Goal: Task Accomplishment & Management: Use online tool/utility

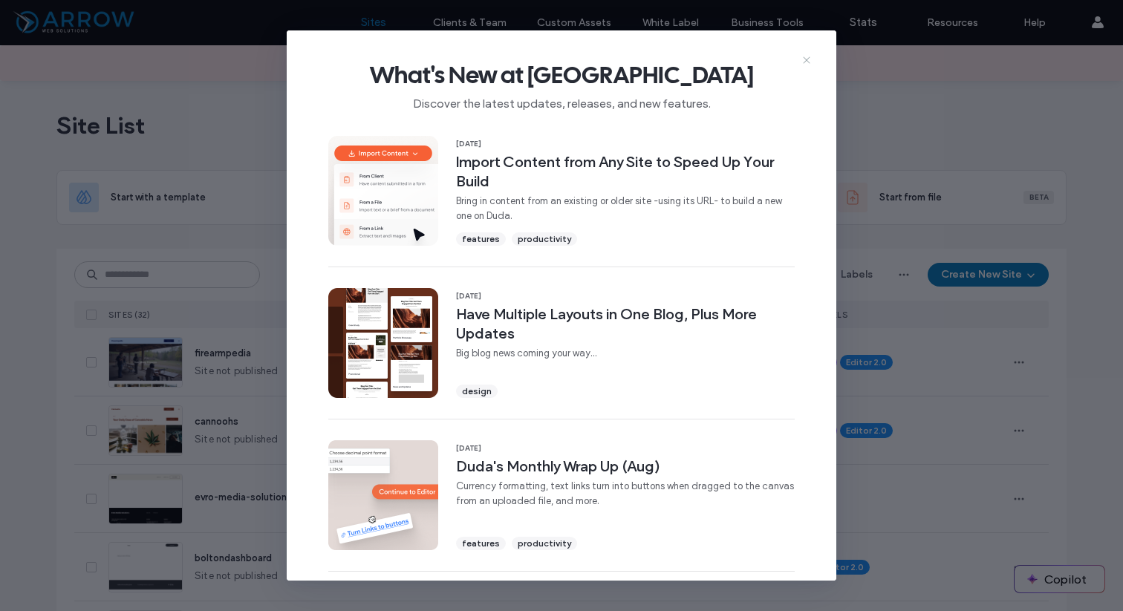
click at [803, 60] on icon at bounding box center [807, 60] width 12 height 12
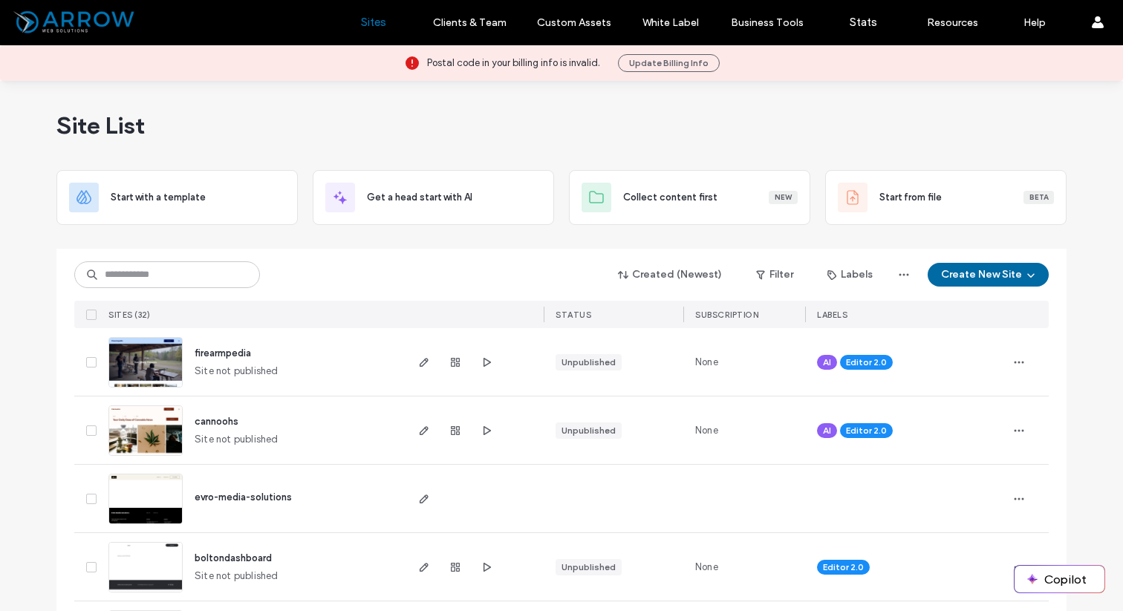
click at [957, 274] on button "Create New Site" at bounding box center [988, 275] width 121 height 24
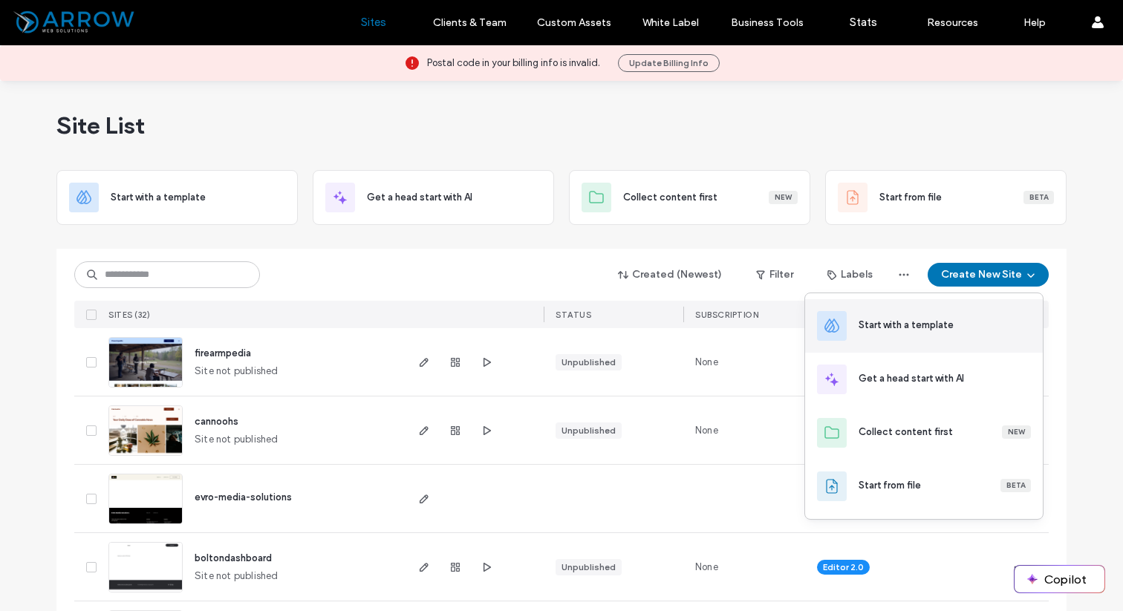
click at [900, 327] on div "Start with a template" at bounding box center [906, 325] width 95 height 15
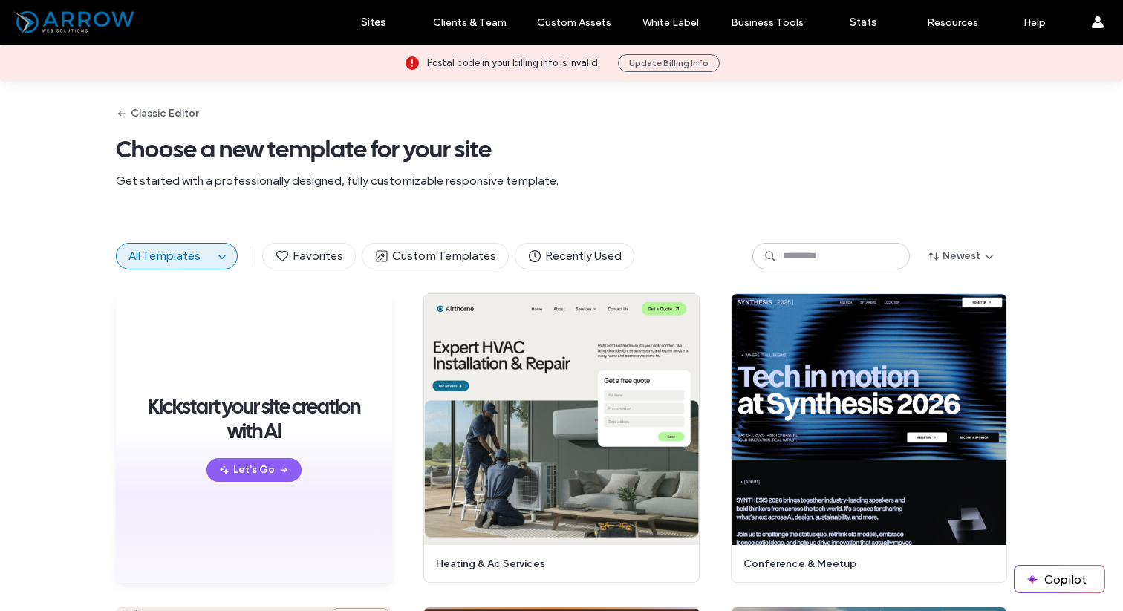
click at [769, 253] on icon at bounding box center [770, 256] width 12 height 12
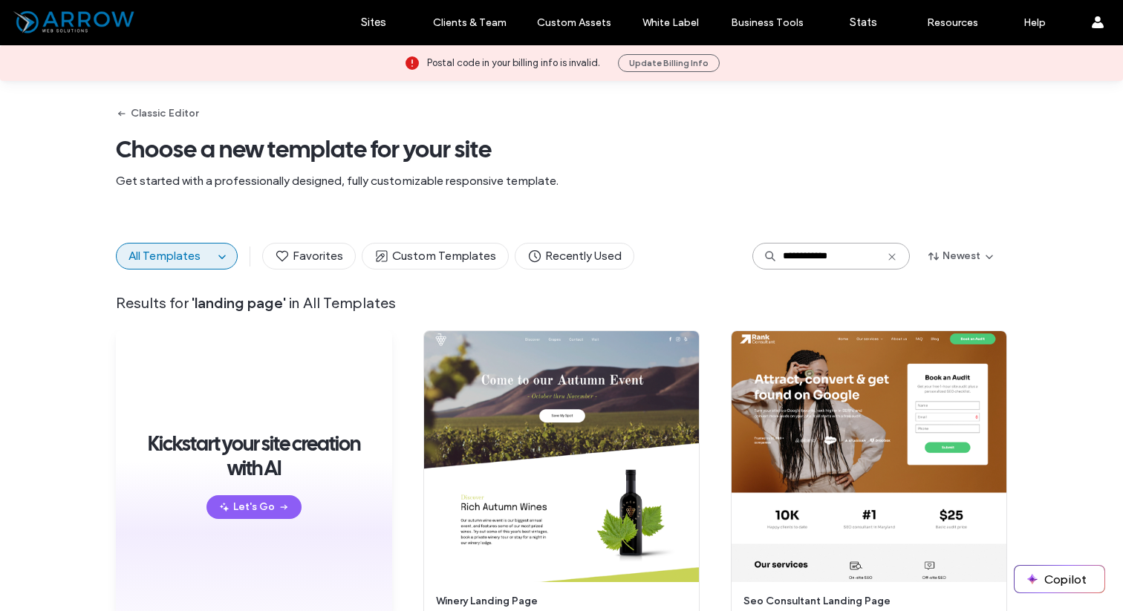
type input "**********"
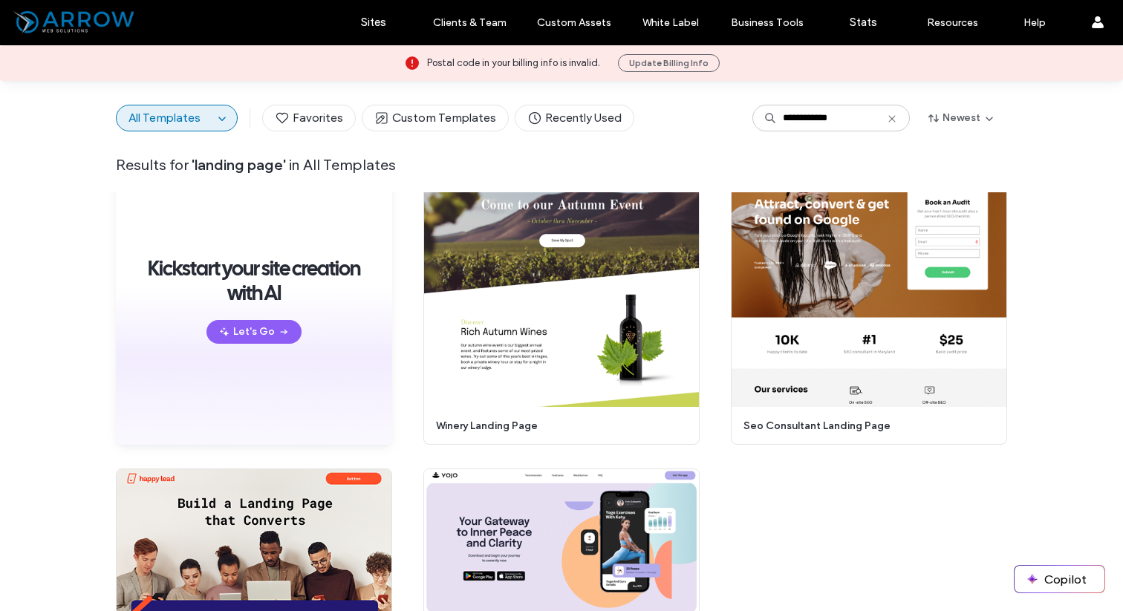
scroll to position [152, 0]
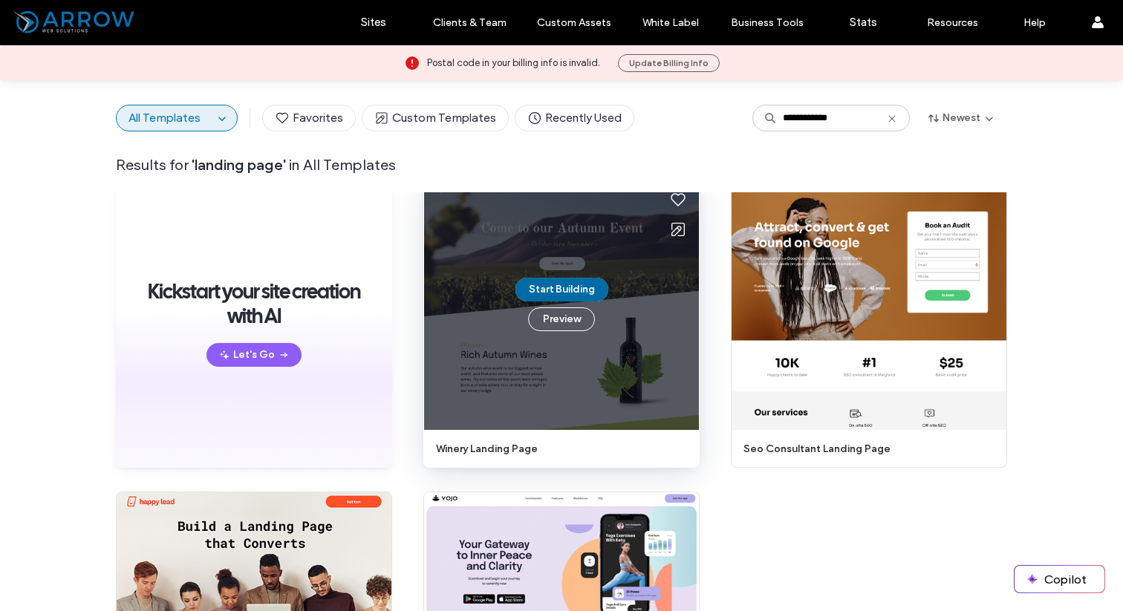
click at [570, 294] on button "Start Building" at bounding box center [561, 290] width 93 height 24
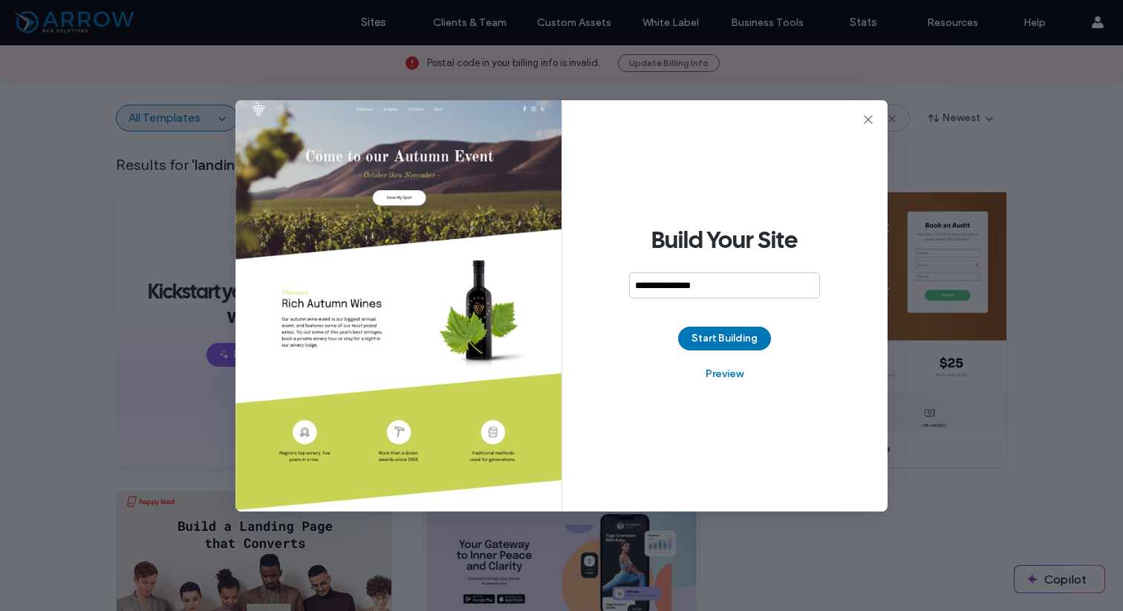
type input "**********"
click at [707, 351] on div "**********" at bounding box center [725, 305] width 326 height 411
click at [725, 339] on button "Start Building" at bounding box center [724, 339] width 93 height 24
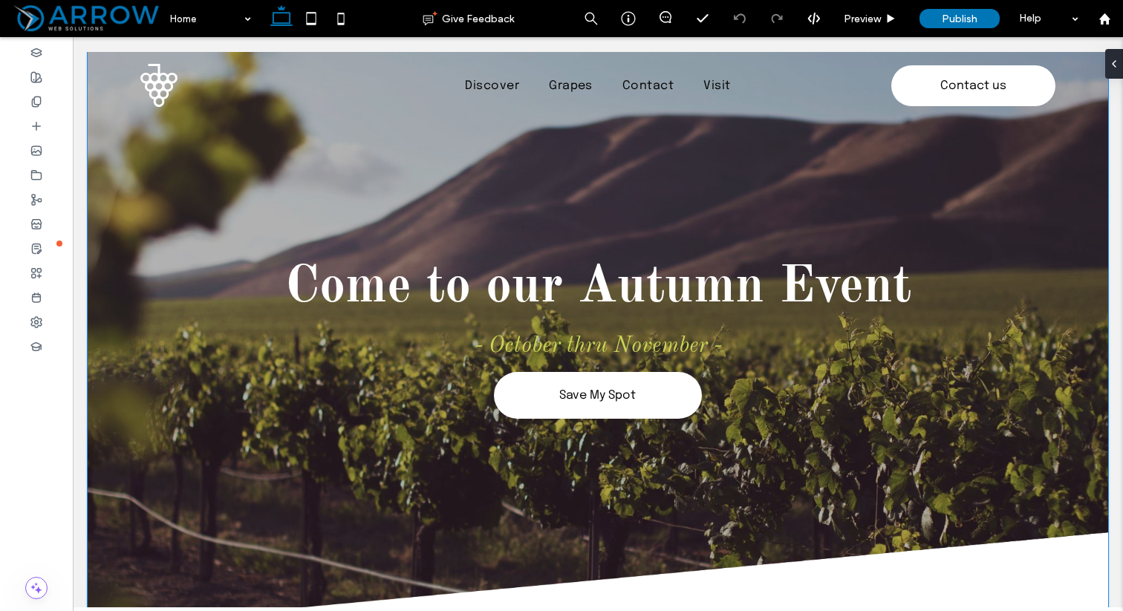
click at [506, 181] on div "Come to our Autumn Event - October thru November - Save My Spot" at bounding box center [598, 340] width 1020 height 576
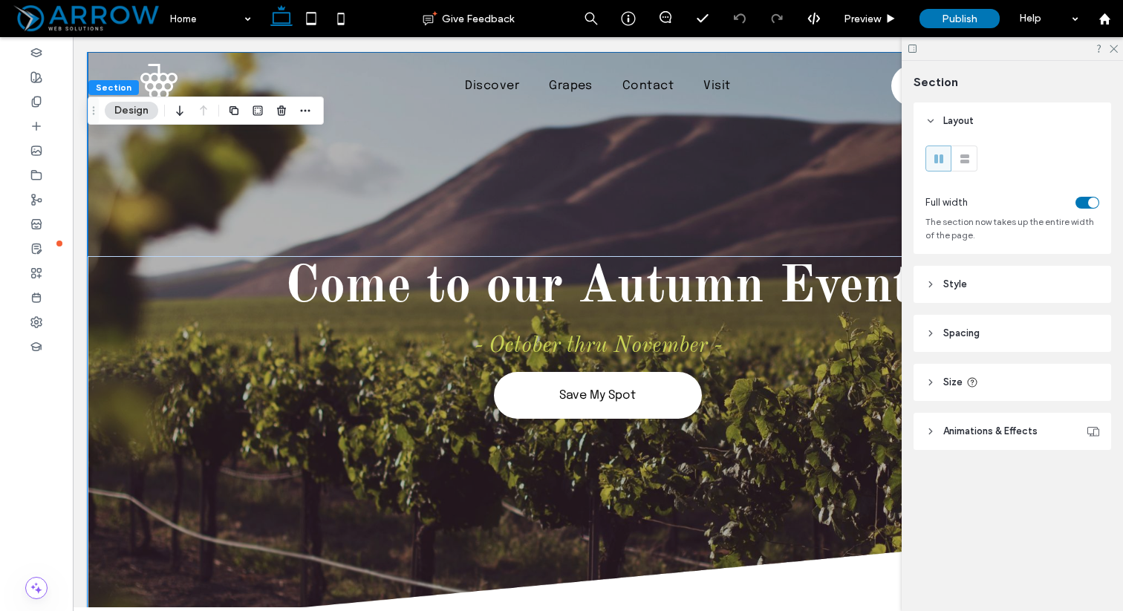
click at [122, 114] on button "Design" at bounding box center [131, 111] width 53 height 18
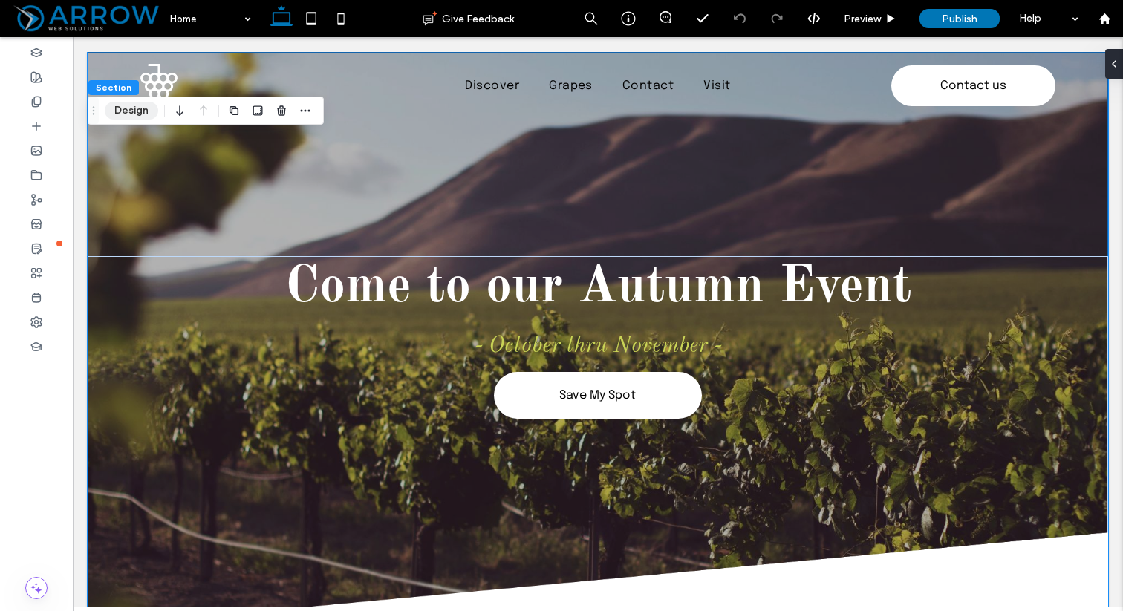
click at [122, 114] on button "Design" at bounding box center [131, 111] width 53 height 18
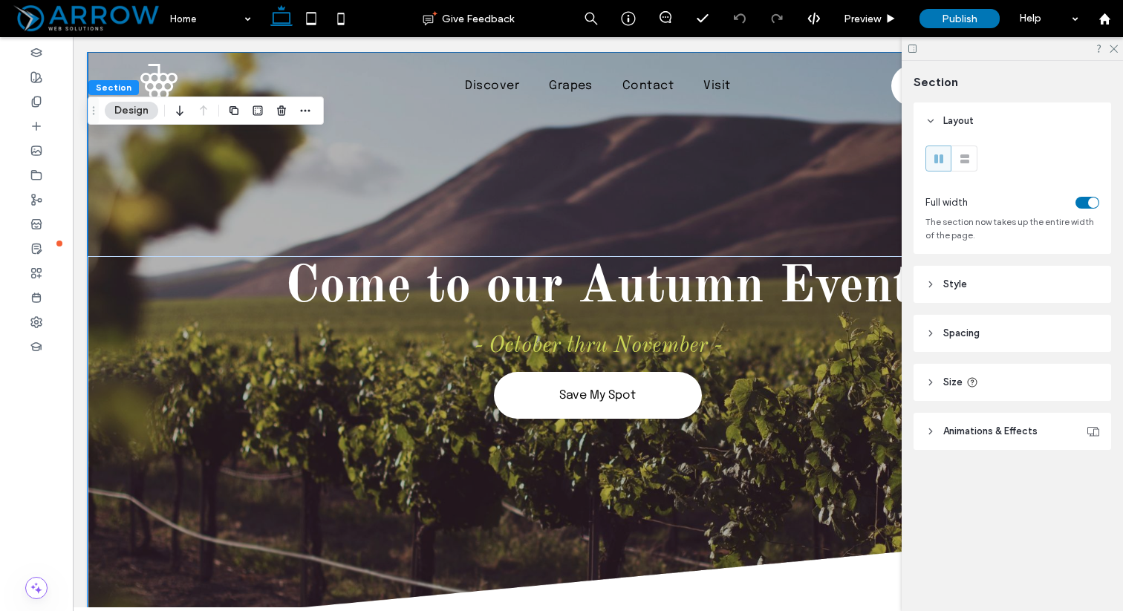
click at [121, 114] on button "Design" at bounding box center [131, 111] width 53 height 18
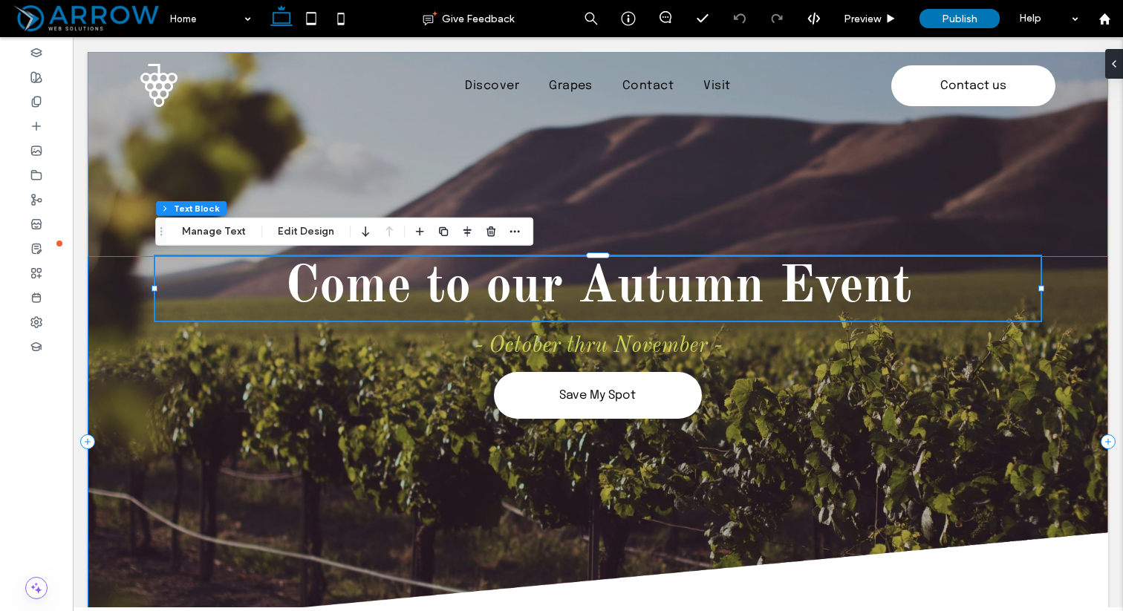
click at [164, 371] on div "Come to our Autumn Event - October thru November - Save My Spot" at bounding box center [598, 441] width 1020 height 371
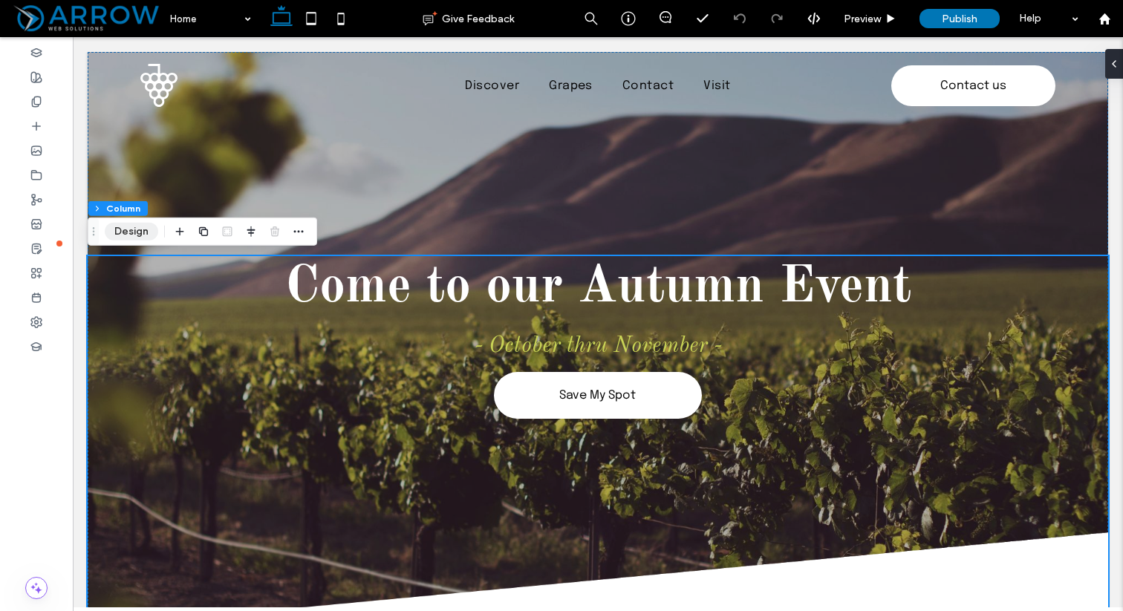
click at [134, 232] on button "Design" at bounding box center [131, 232] width 53 height 18
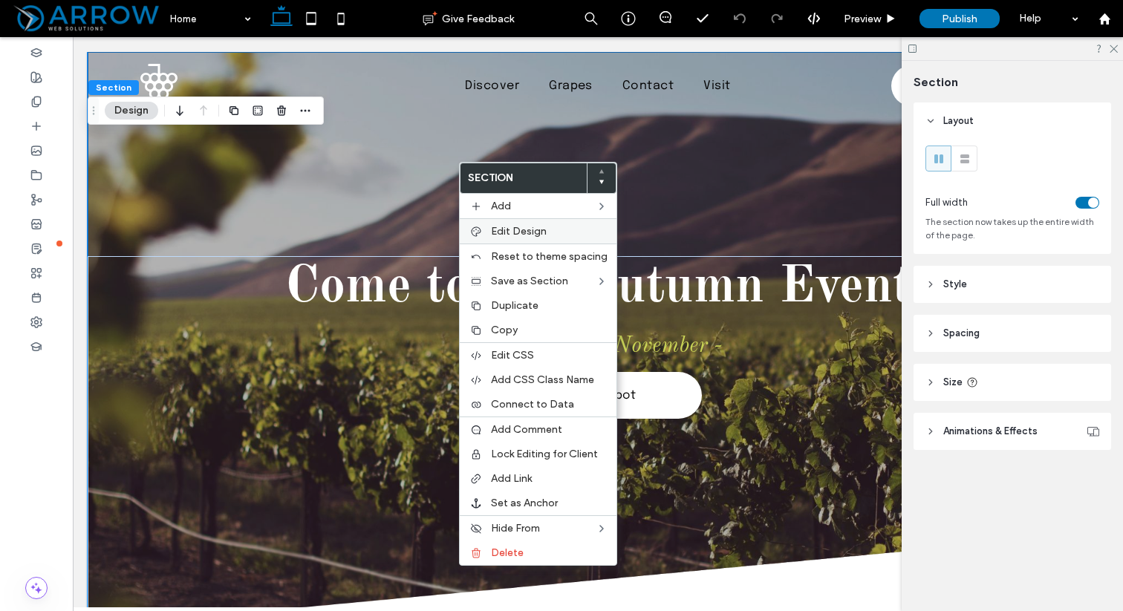
click at [492, 230] on span "Edit Design" at bounding box center [519, 231] width 56 height 13
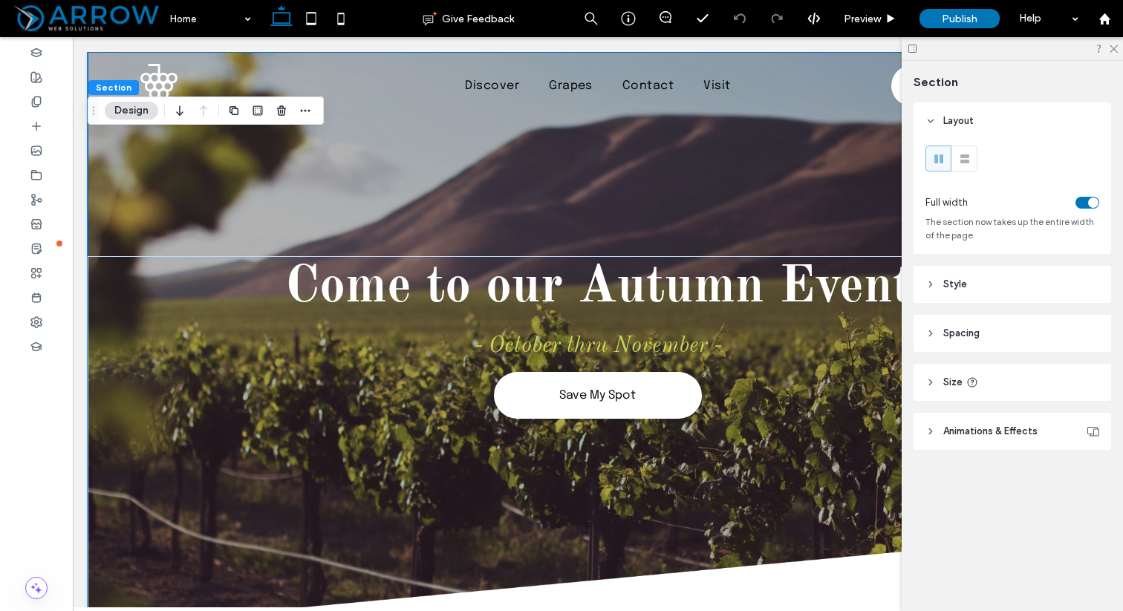
click at [954, 292] on span "Style" at bounding box center [955, 284] width 24 height 15
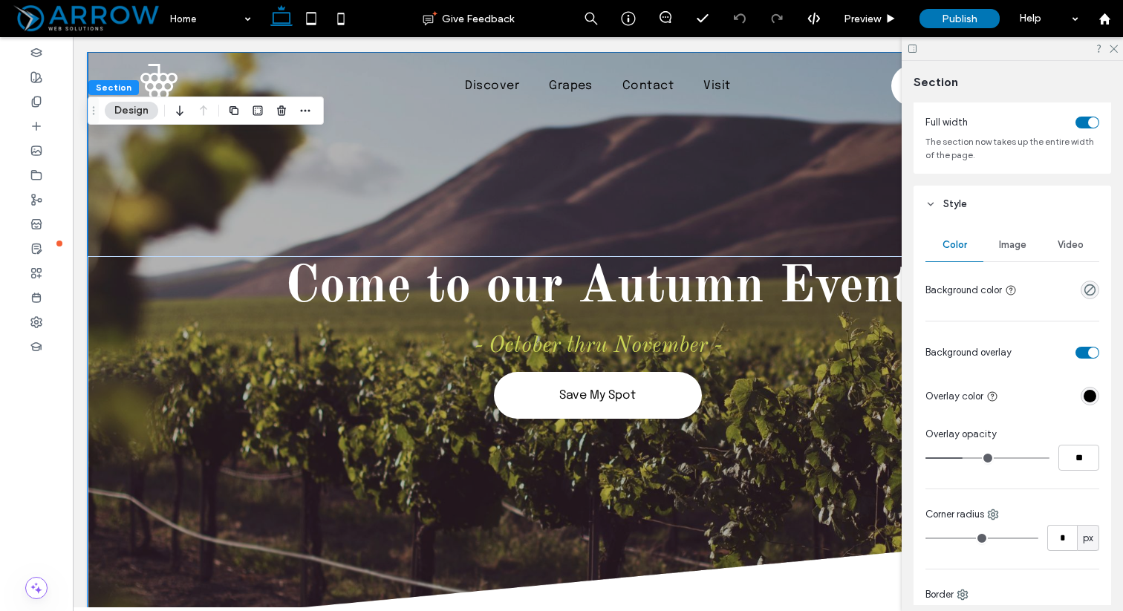
scroll to position [85, 0]
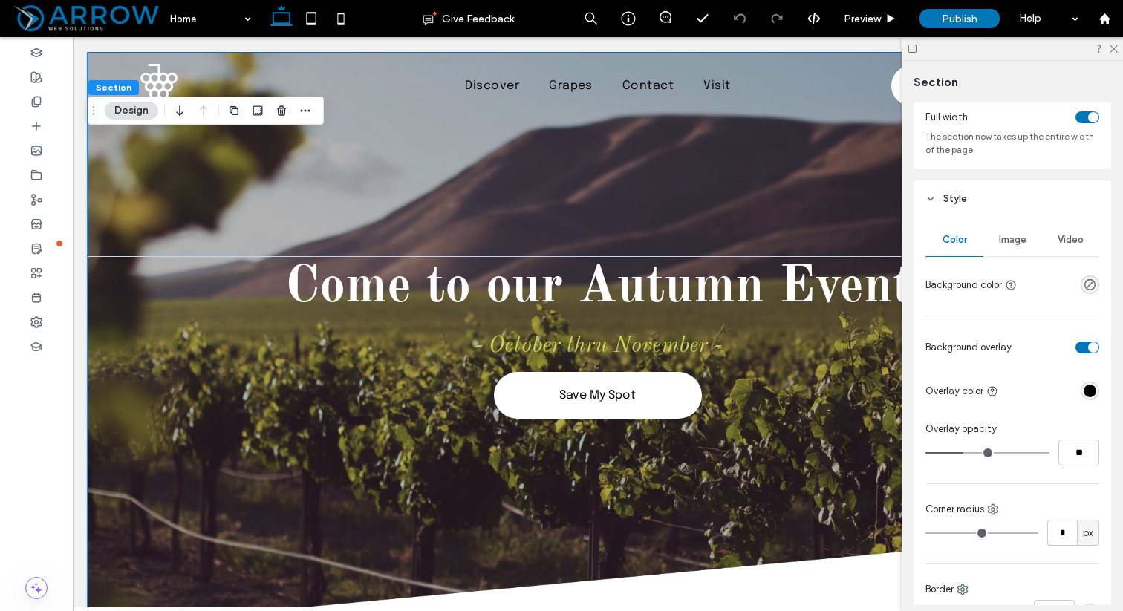
click at [1014, 231] on div "Image" at bounding box center [1012, 240] width 58 height 33
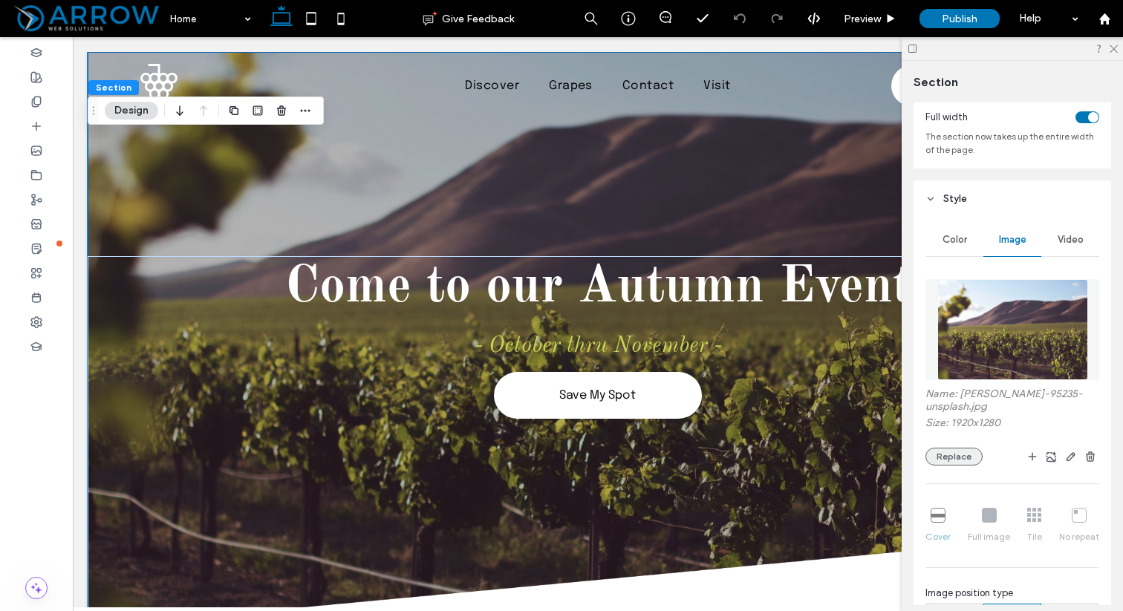
click at [955, 453] on button "Replace" at bounding box center [953, 457] width 57 height 18
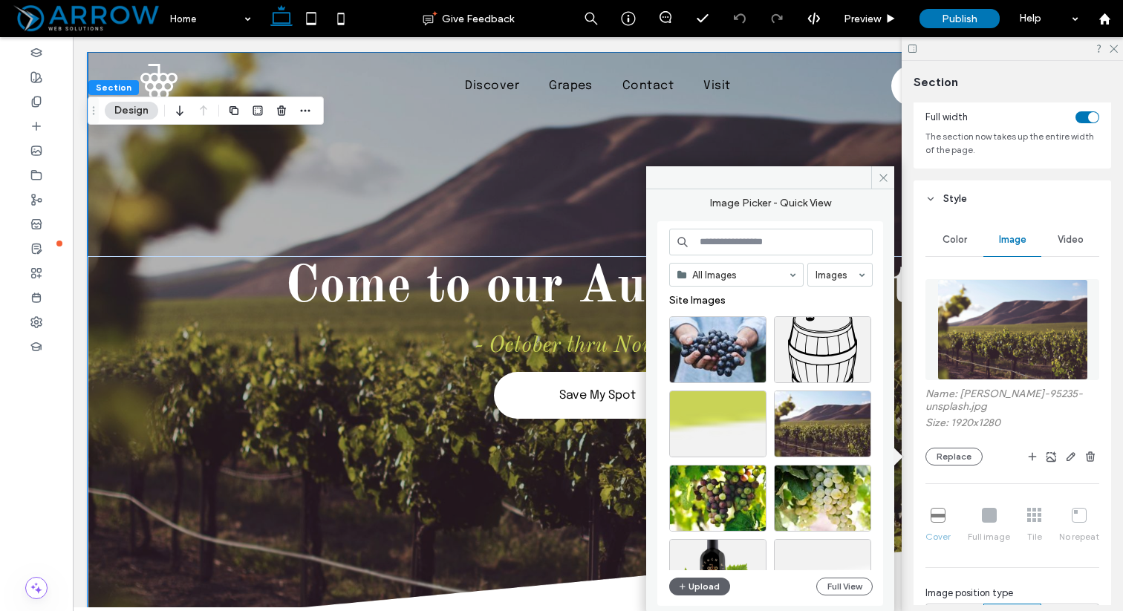
click at [768, 244] on input at bounding box center [770, 242] width 203 height 27
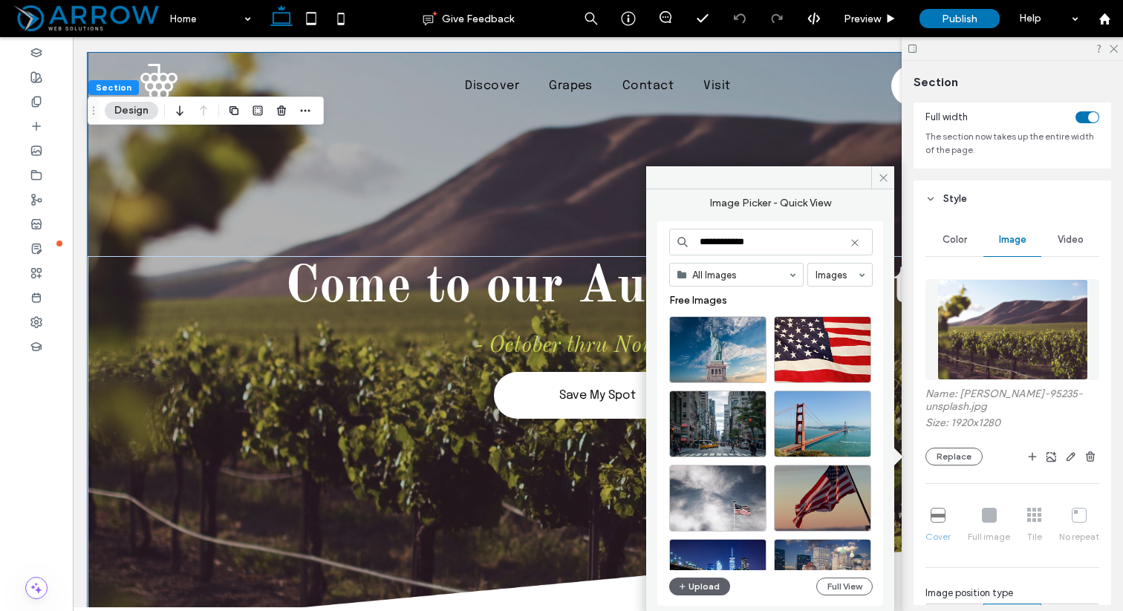
type input "**********"
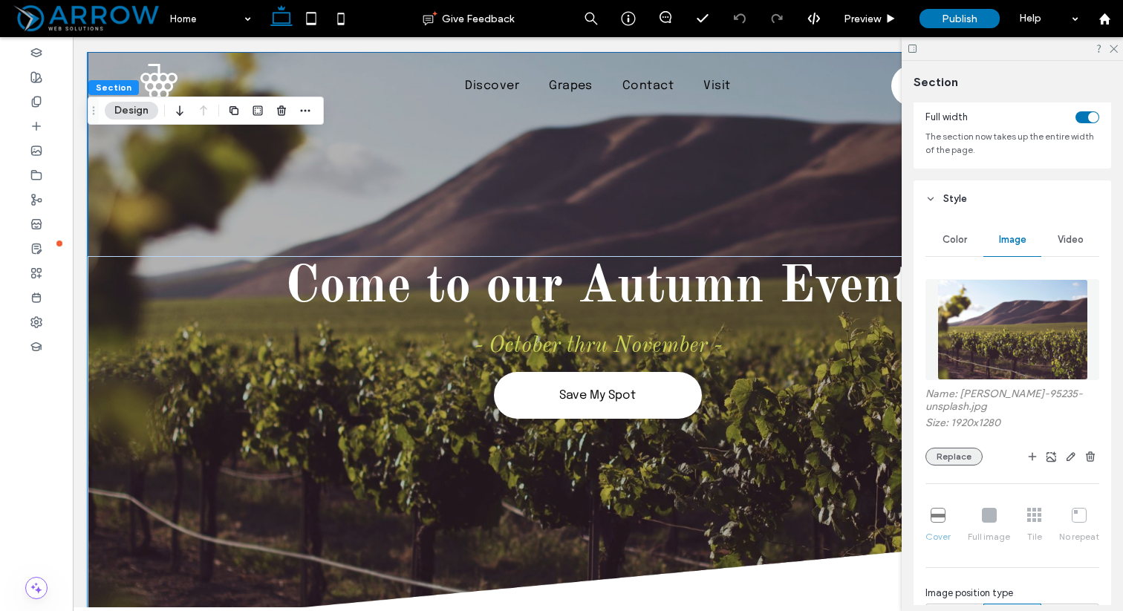
click at [956, 463] on button "Replace" at bounding box center [953, 457] width 57 height 18
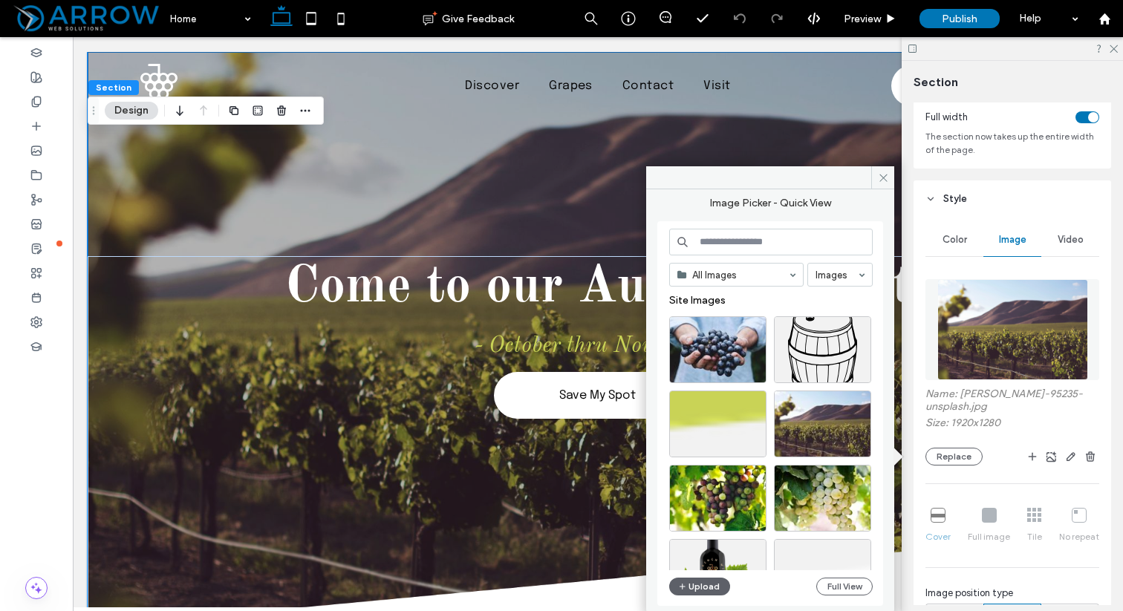
click at [737, 242] on input at bounding box center [770, 242] width 203 height 27
type input "*"
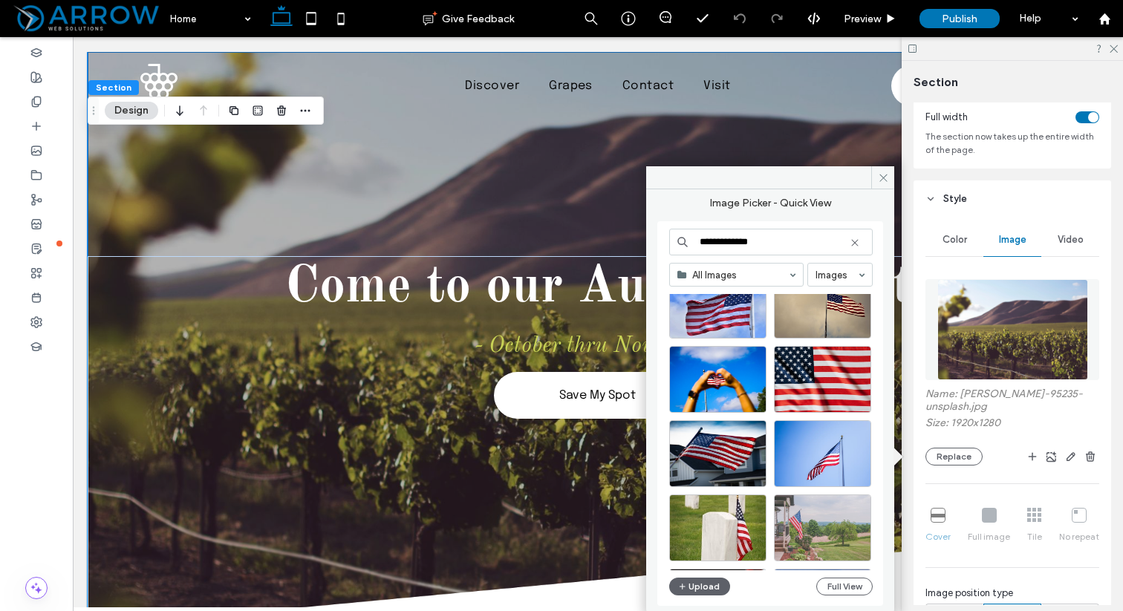
scroll to position [345, 0]
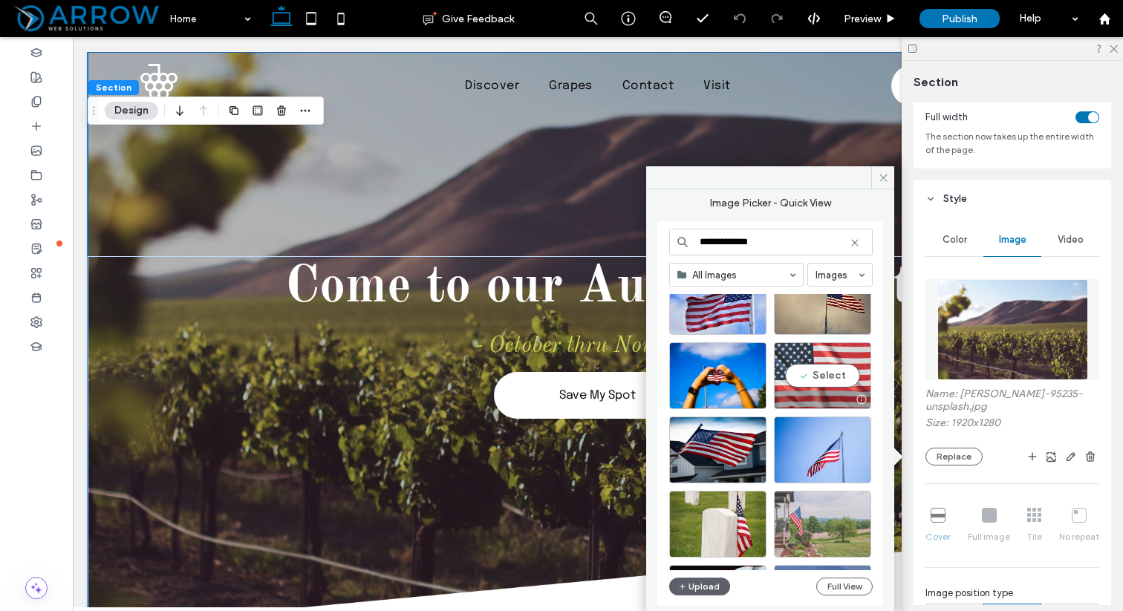
type input "**********"
click at [821, 385] on div "Select" at bounding box center [822, 375] width 97 height 67
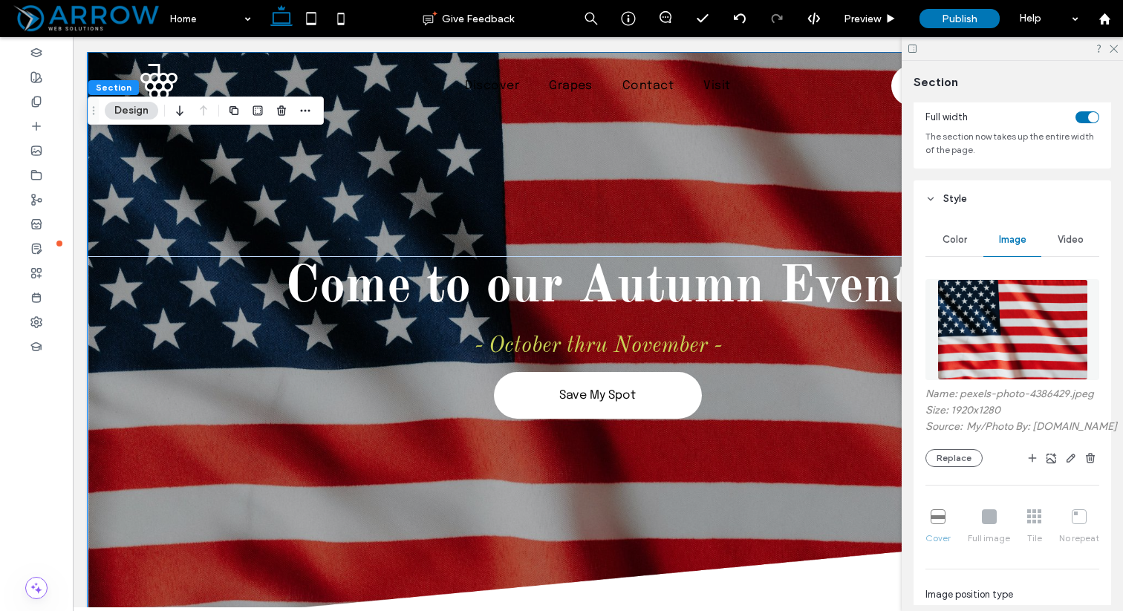
click at [835, 193] on div "Come to our Autumn Event - October thru November - Save My Spot" at bounding box center [598, 340] width 1020 height 576
click at [912, 46] on icon at bounding box center [912, 48] width 11 height 11
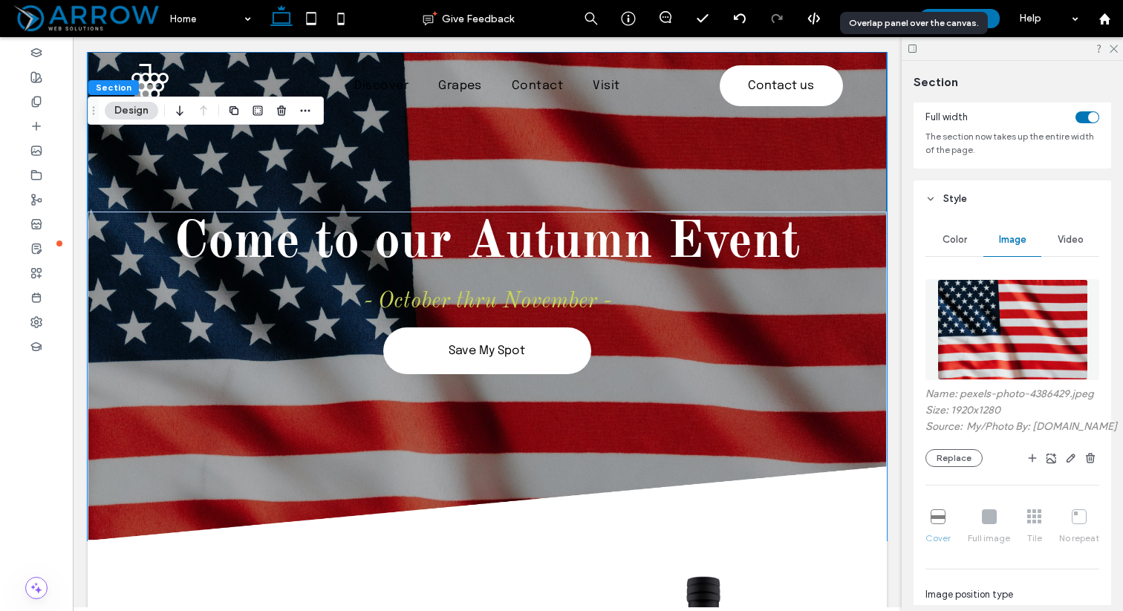
click at [912, 46] on icon at bounding box center [912, 48] width 11 height 11
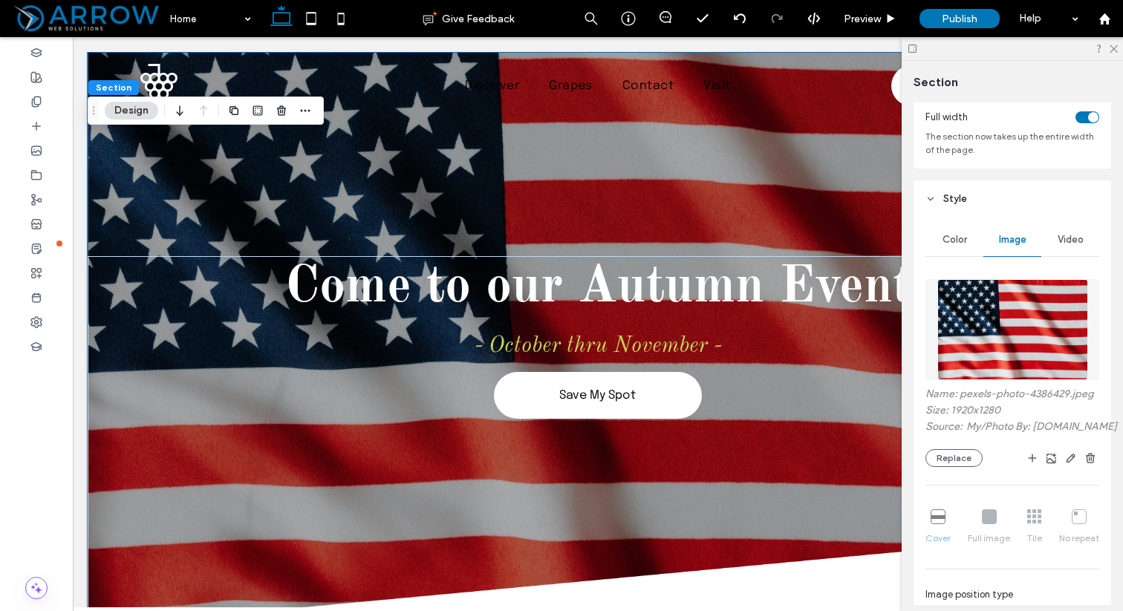
click at [174, 169] on div "Come to our Autumn Event - October thru November - Save My Spot" at bounding box center [598, 340] width 1020 height 576
click at [691, 128] on div "Come to our Autumn Event - October thru November - Save My Spot" at bounding box center [598, 340] width 1020 height 576
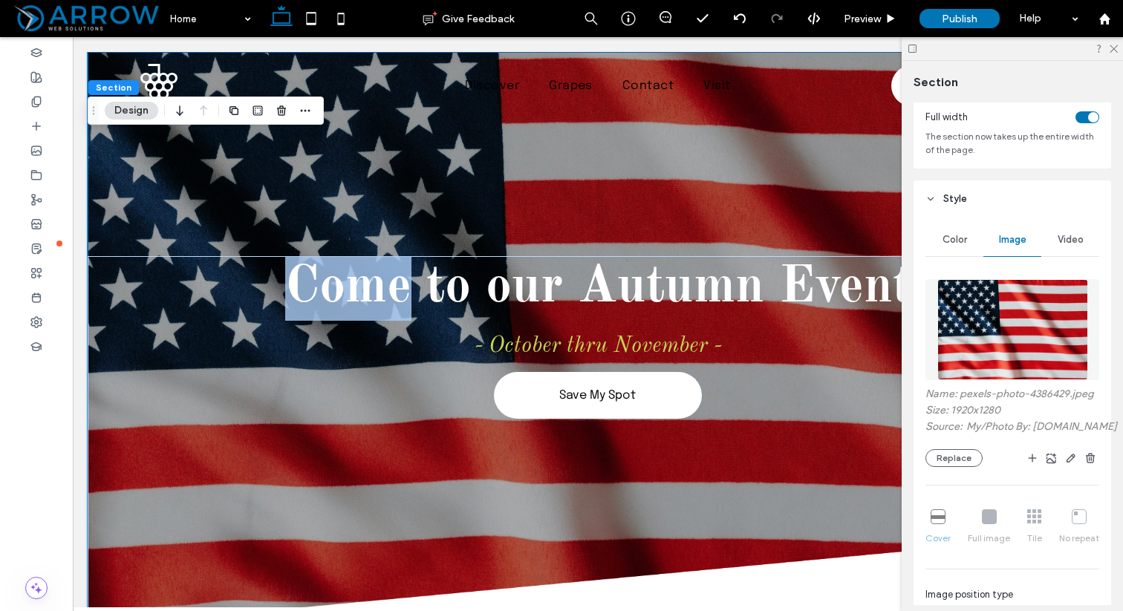
click at [691, 128] on div "Come to our Autumn Event - October thru November - Save My Spot" at bounding box center [598, 340] width 1020 height 576
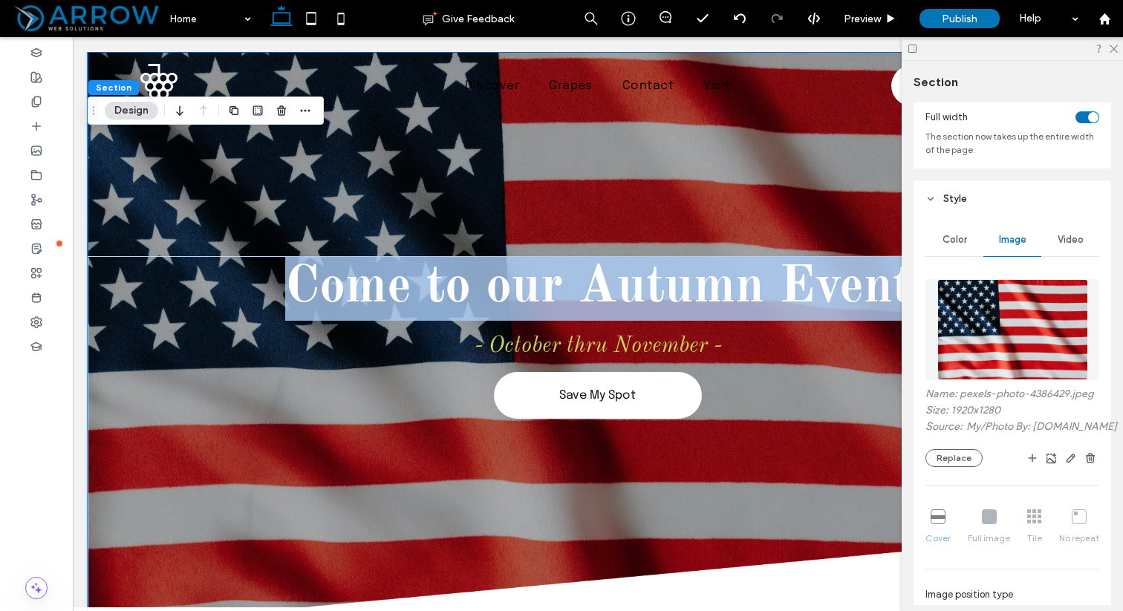
click at [691, 128] on div "Come to our Autumn Event - October thru November - Save My Spot" at bounding box center [598, 340] width 1020 height 576
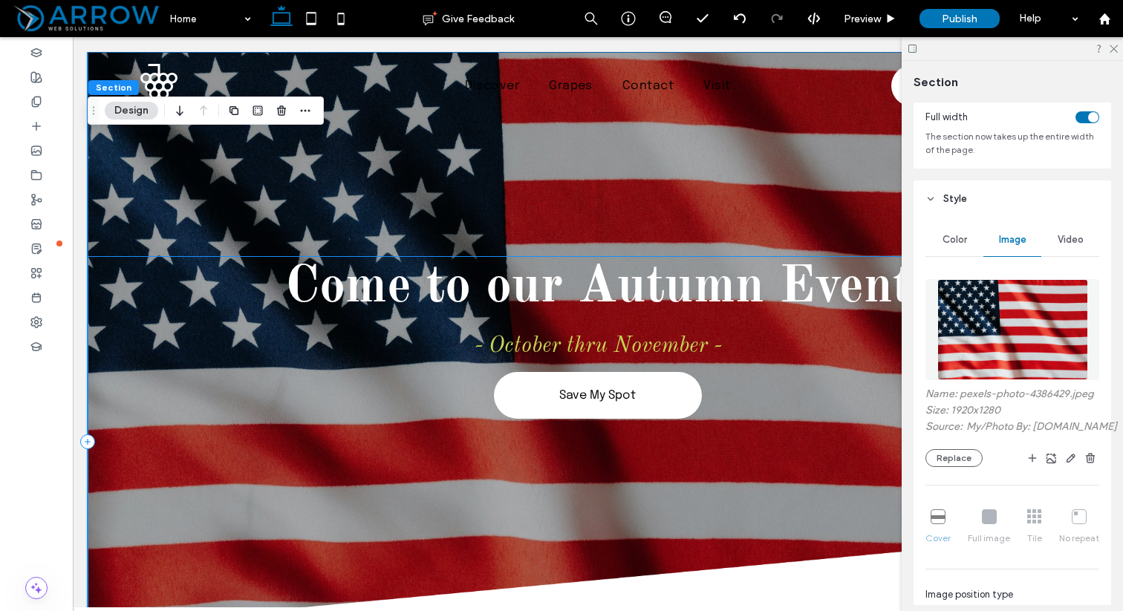
click at [607, 461] on div "Come to our Autumn Event - October thru November - Save My Spot" at bounding box center [598, 441] width 1020 height 371
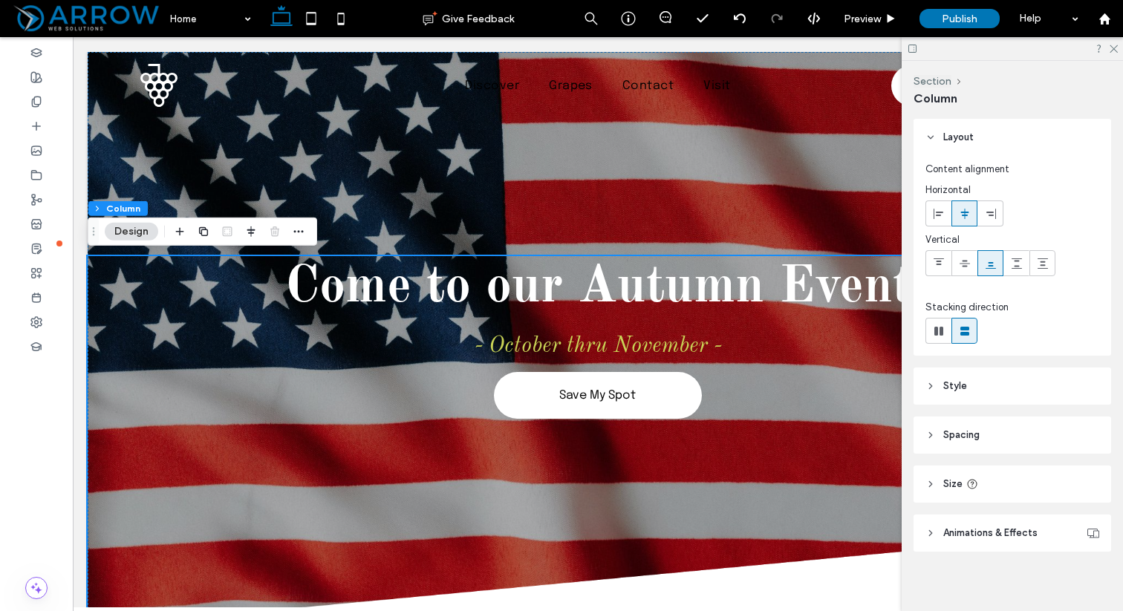
click at [951, 80] on span at bounding box center [958, 82] width 15 height 12
click at [918, 82] on button "Section" at bounding box center [932, 81] width 38 height 13
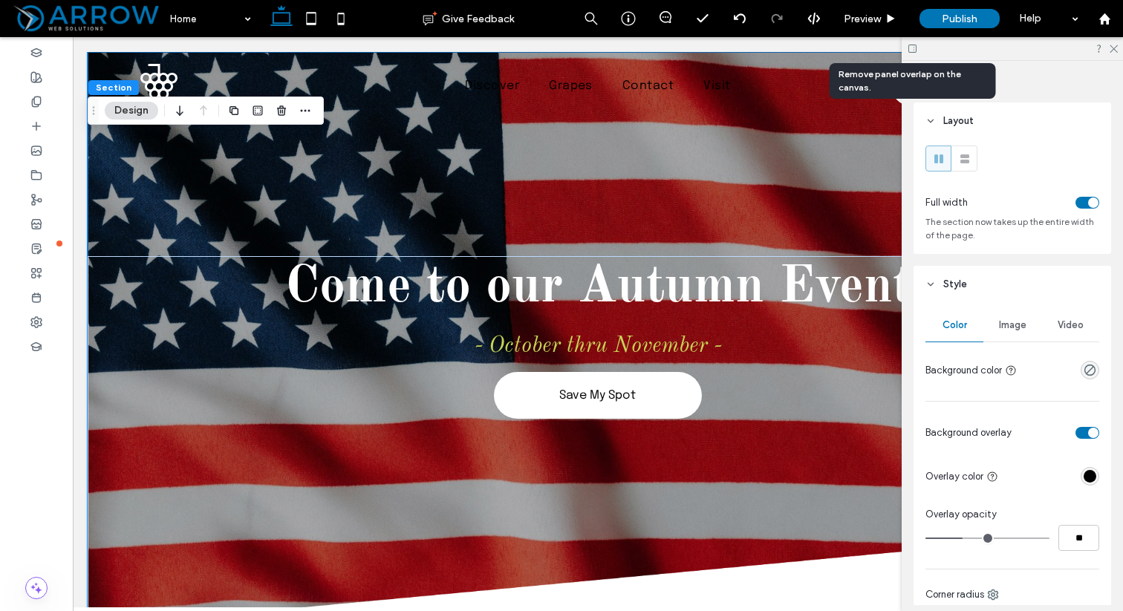
click at [914, 53] on icon at bounding box center [912, 48] width 11 height 11
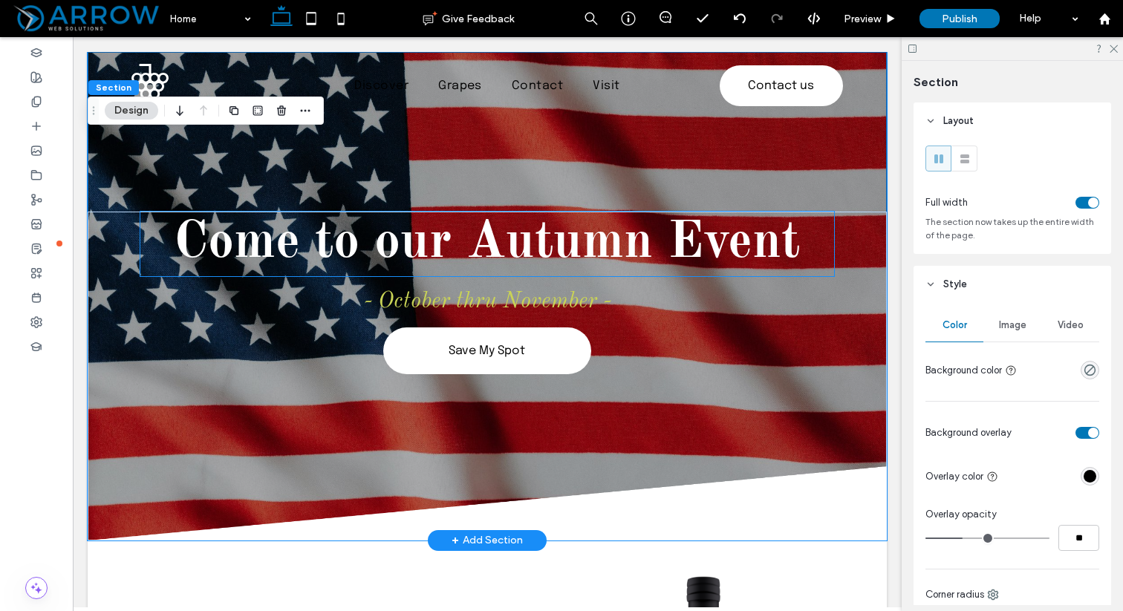
click at [784, 253] on span "Come to our Autumn Event" at bounding box center [487, 244] width 626 height 52
click at [784, 253] on div "Come to our Autumn Event" at bounding box center [486, 244] width 693 height 65
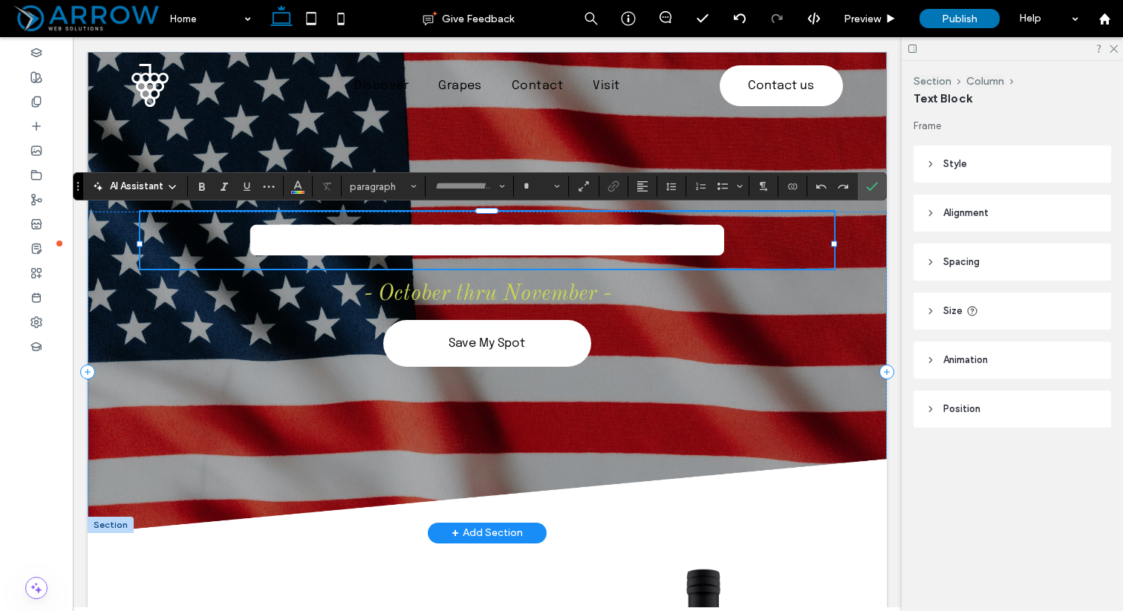
type input "**********"
type input "**"
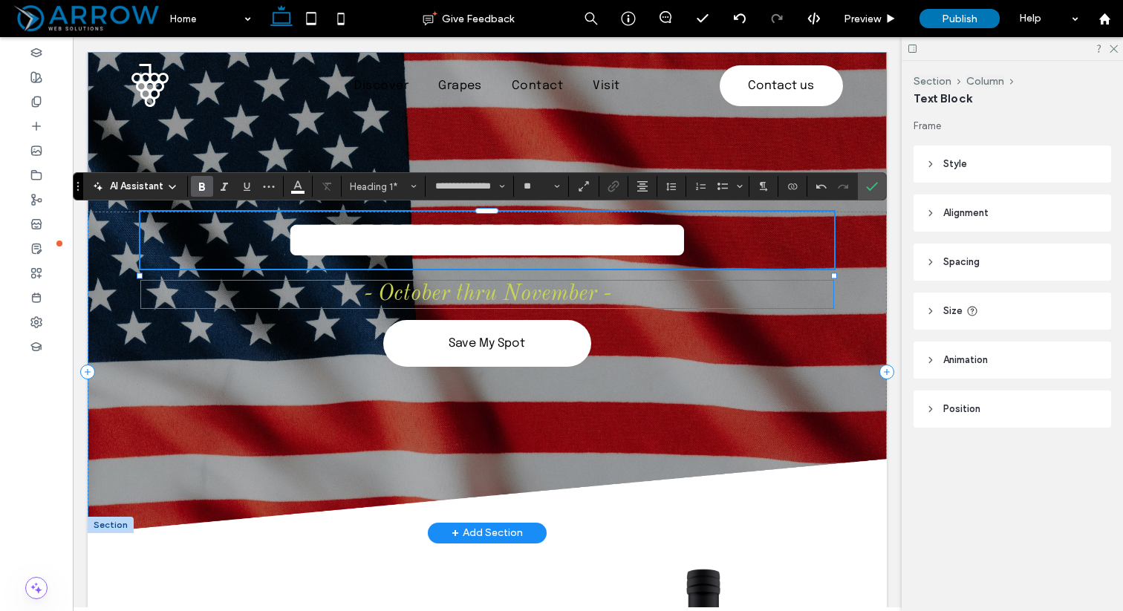
click at [593, 305] on span "- October thru November -" at bounding box center [487, 294] width 247 height 22
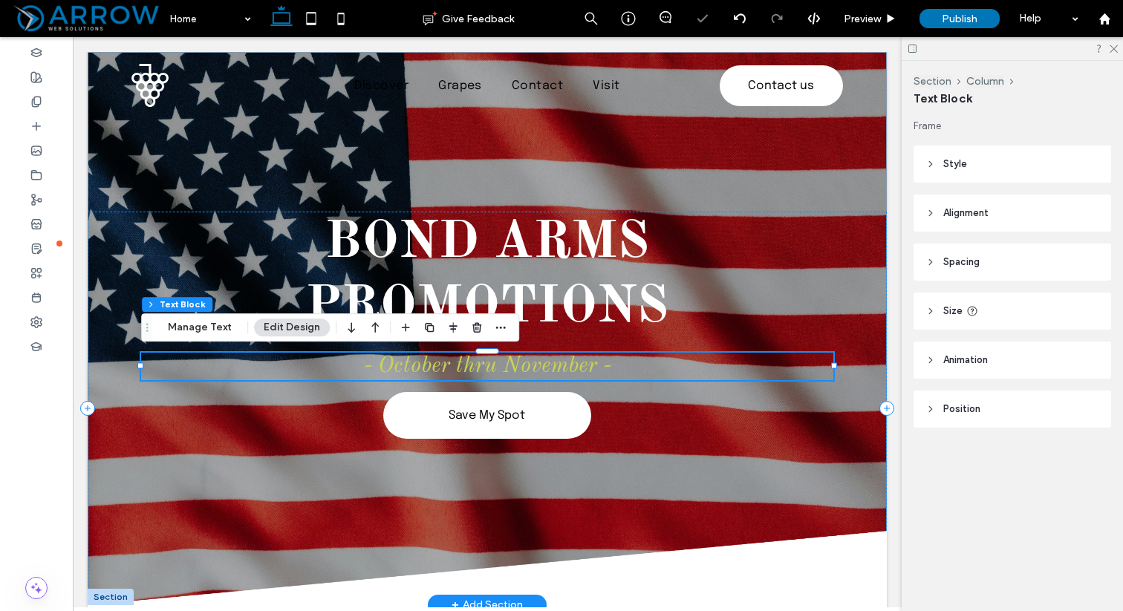
click at [589, 370] on span "- October thru November -" at bounding box center [487, 366] width 247 height 22
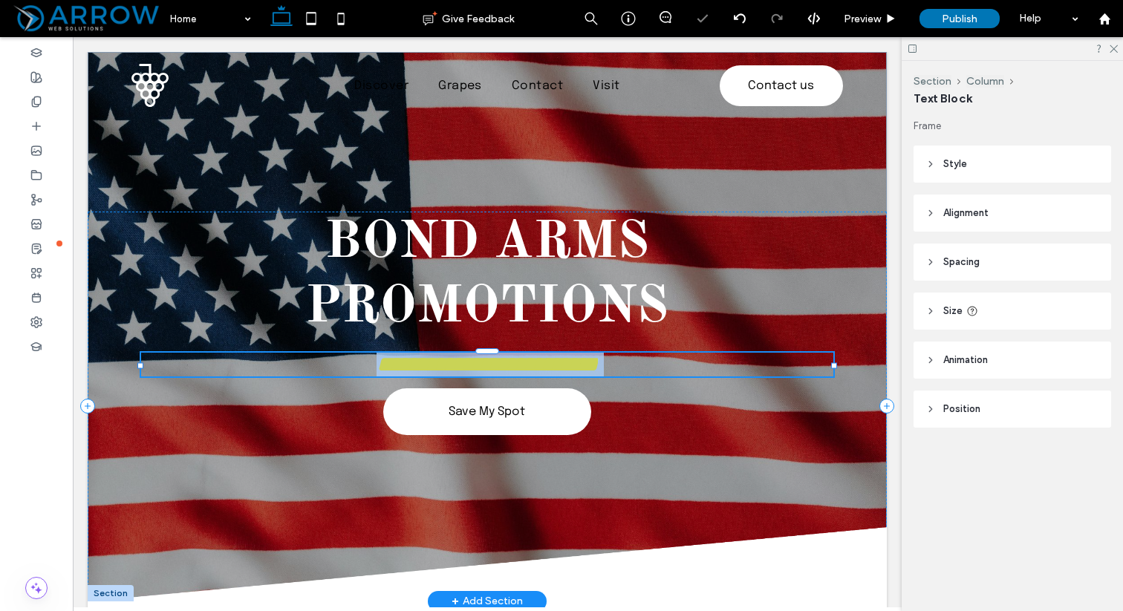
type input "**********"
type input "**"
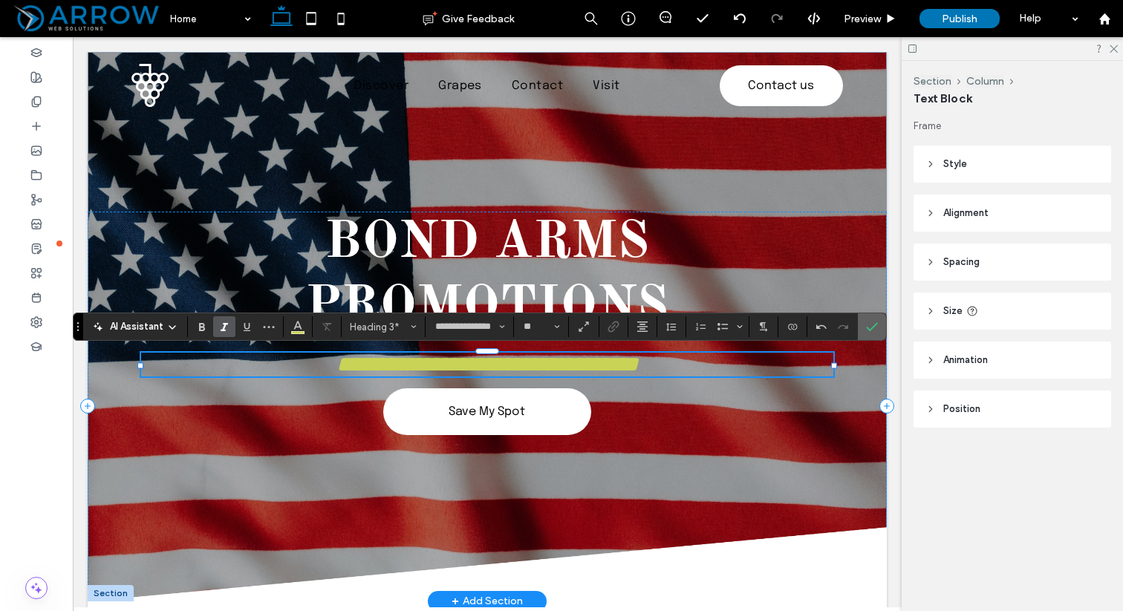
drag, startPoint x: 873, startPoint y: 327, endPoint x: 801, endPoint y: 290, distance: 81.4
click at [873, 327] on use "Confirm" at bounding box center [873, 326] width 12 height 9
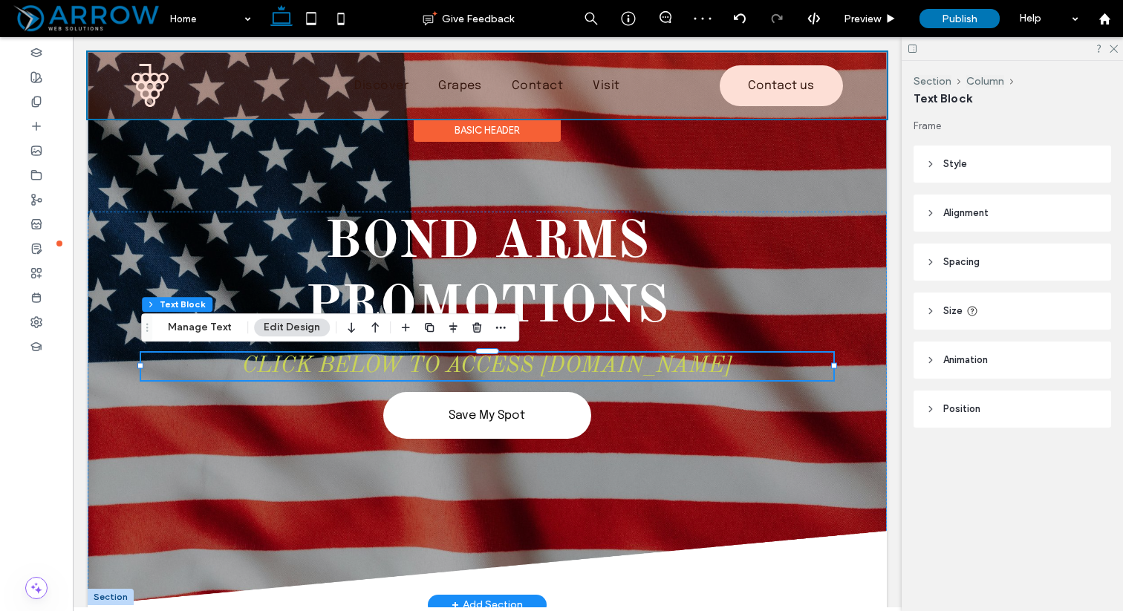
click at [621, 74] on div at bounding box center [487, 85] width 799 height 67
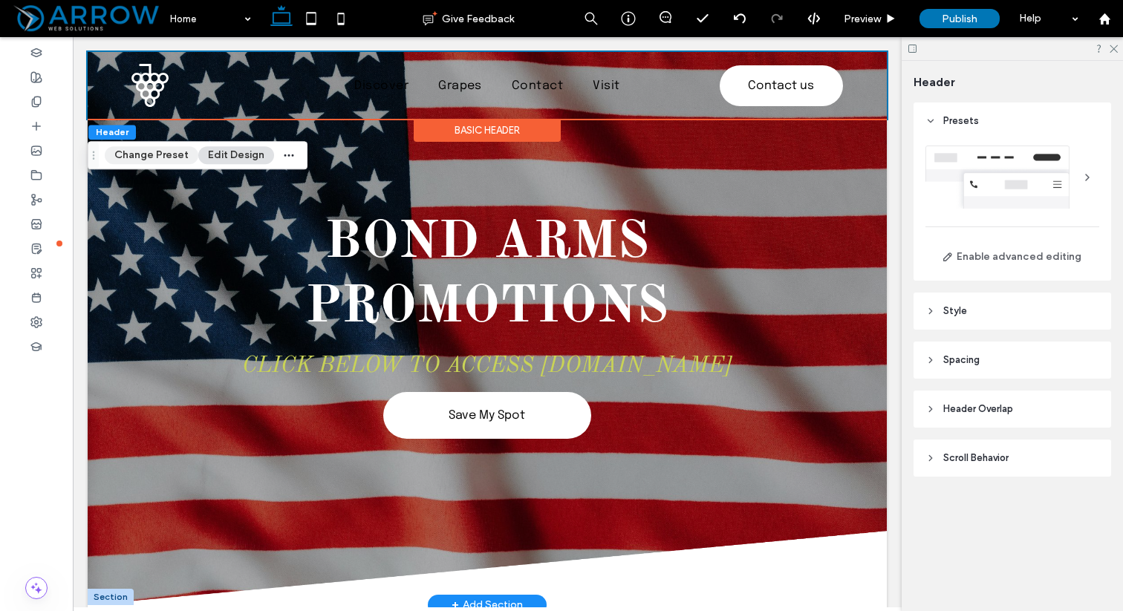
click at [171, 156] on button "Change Preset" at bounding box center [152, 155] width 94 height 18
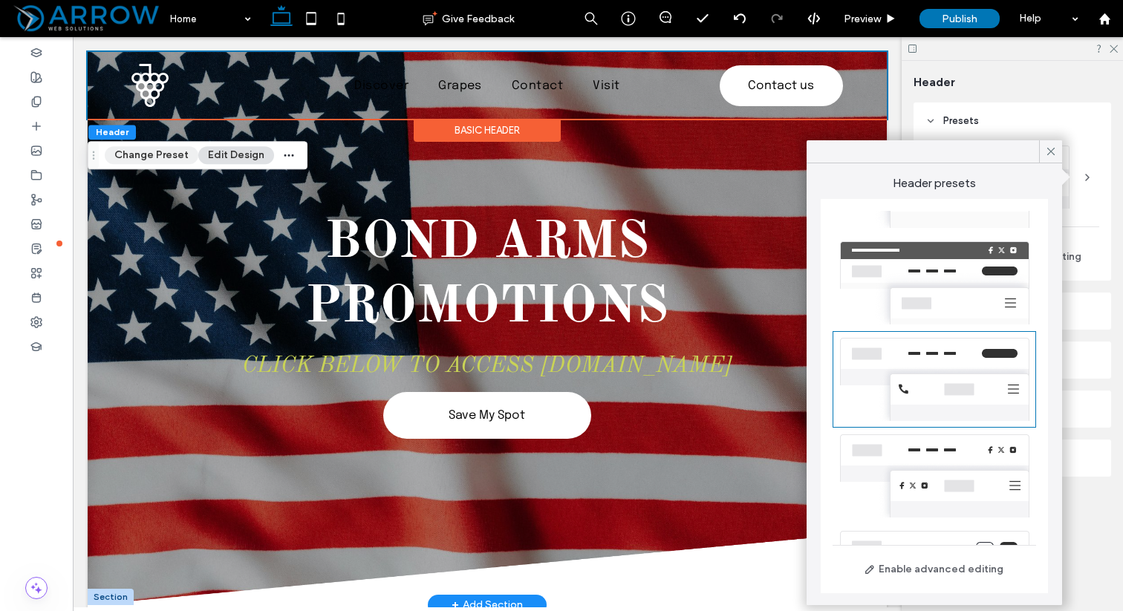
scroll to position [148, 0]
click at [231, 157] on button "Edit Design" at bounding box center [236, 155] width 76 height 18
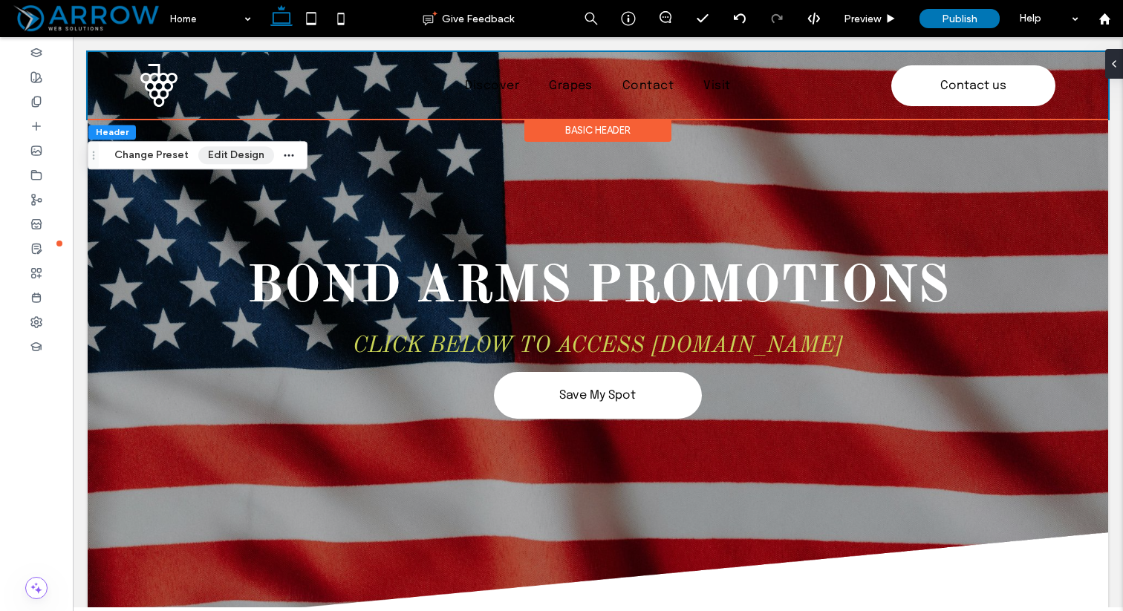
click at [232, 157] on button "Edit Design" at bounding box center [236, 155] width 76 height 18
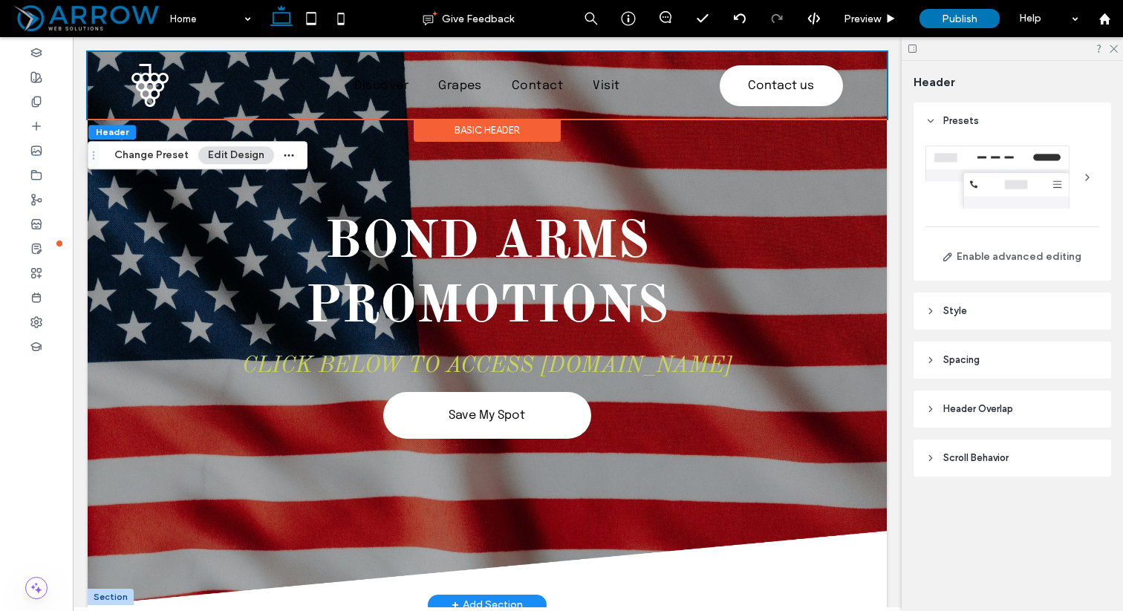
click at [232, 157] on button "Edit Design" at bounding box center [236, 155] width 76 height 18
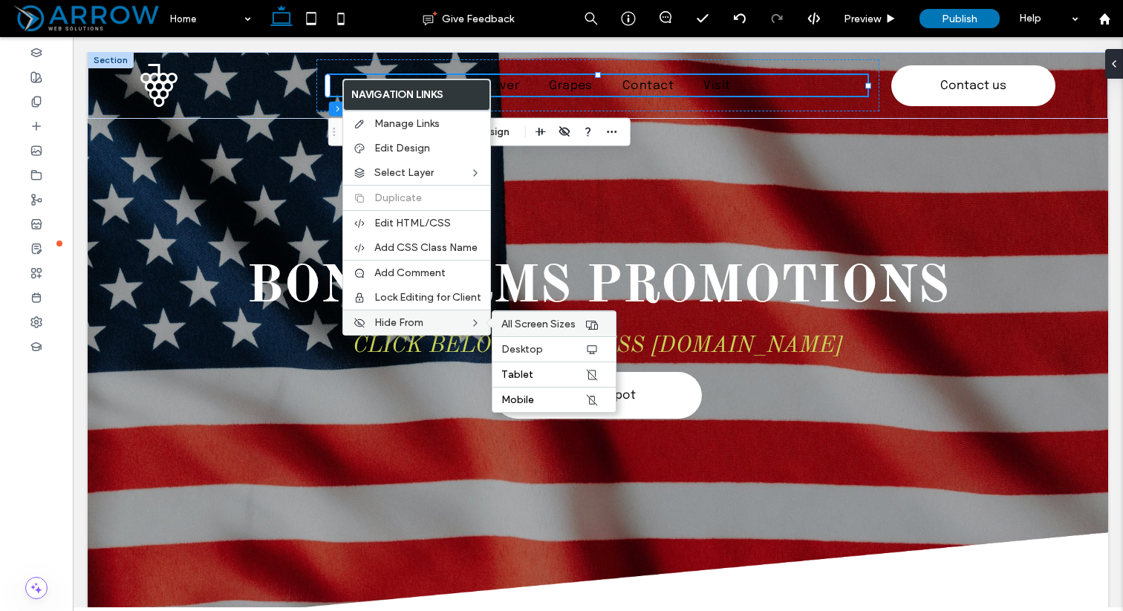
click at [512, 322] on span "All Screen Sizes" at bounding box center [538, 324] width 74 height 13
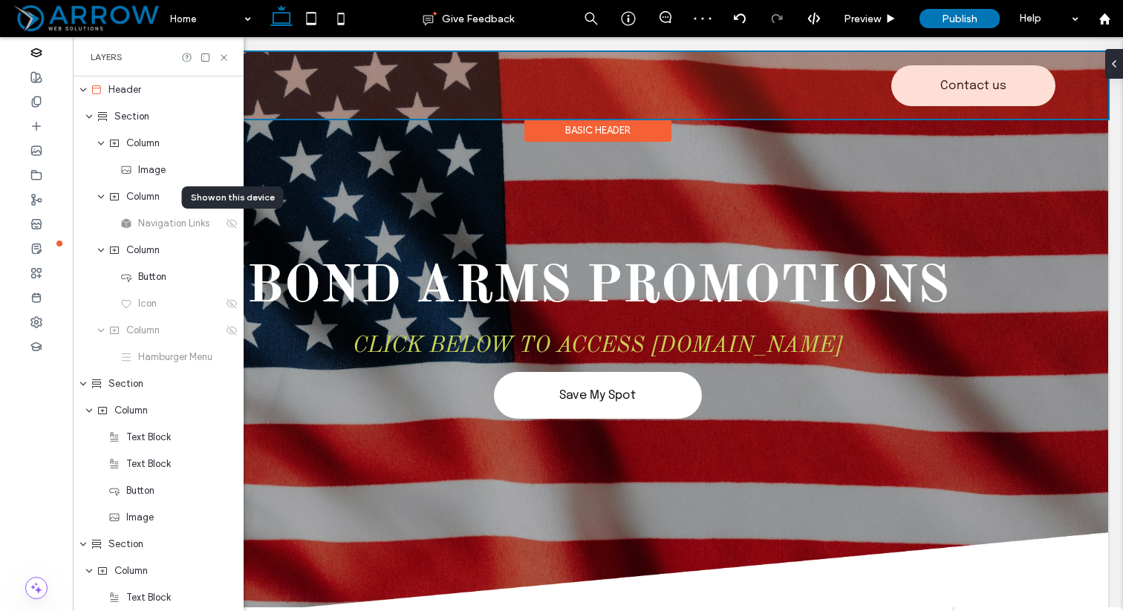
scroll to position [0, 170]
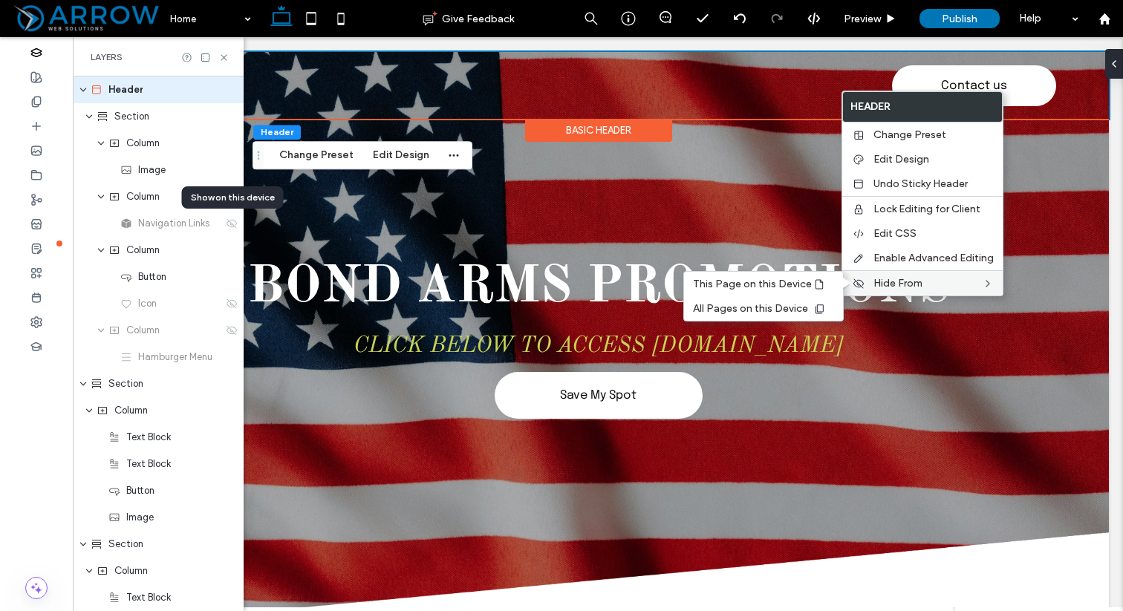
click at [916, 285] on span "Hide From" at bounding box center [897, 283] width 49 height 13
click at [784, 305] on span "All Pages on this Device" at bounding box center [750, 308] width 115 height 13
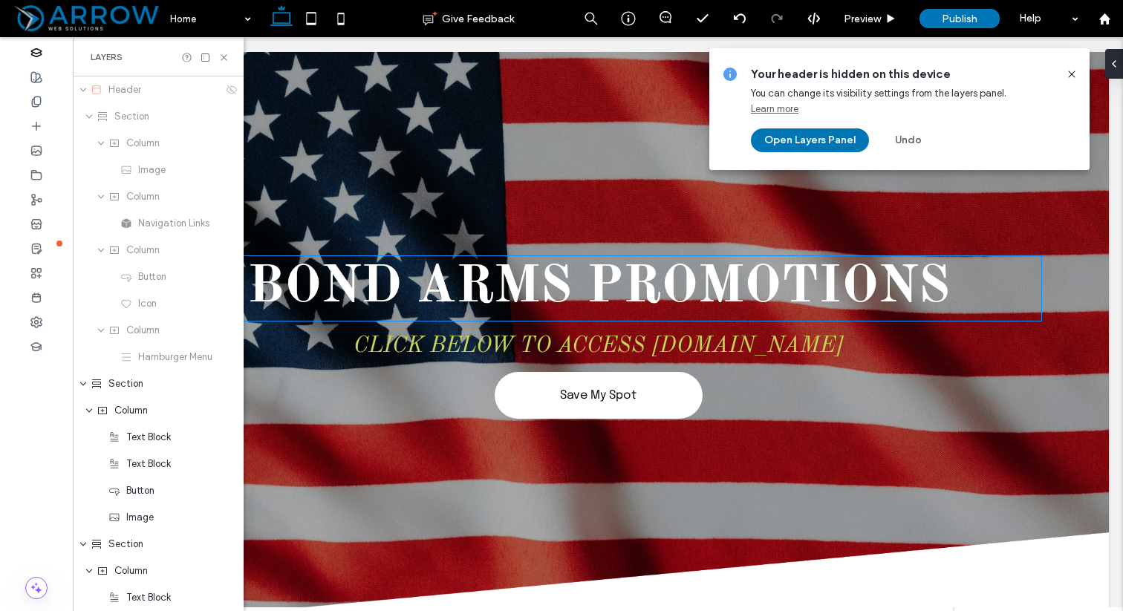
scroll to position [0, 171]
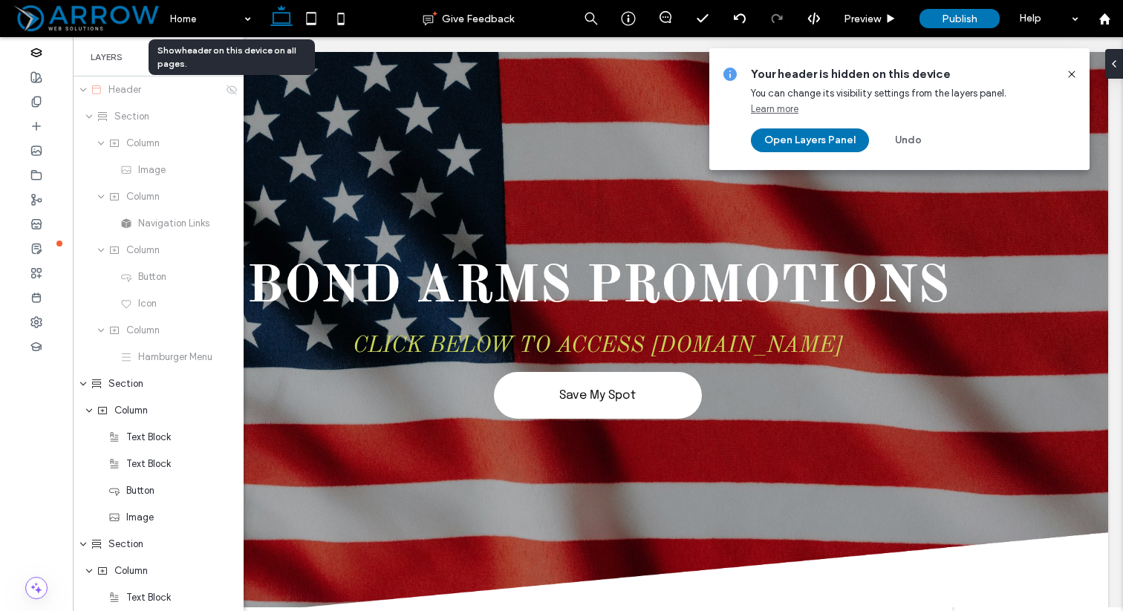
drag, startPoint x: 1072, startPoint y: 71, endPoint x: 995, endPoint y: 37, distance: 83.8
click at [1072, 71] on icon at bounding box center [1072, 74] width 12 height 12
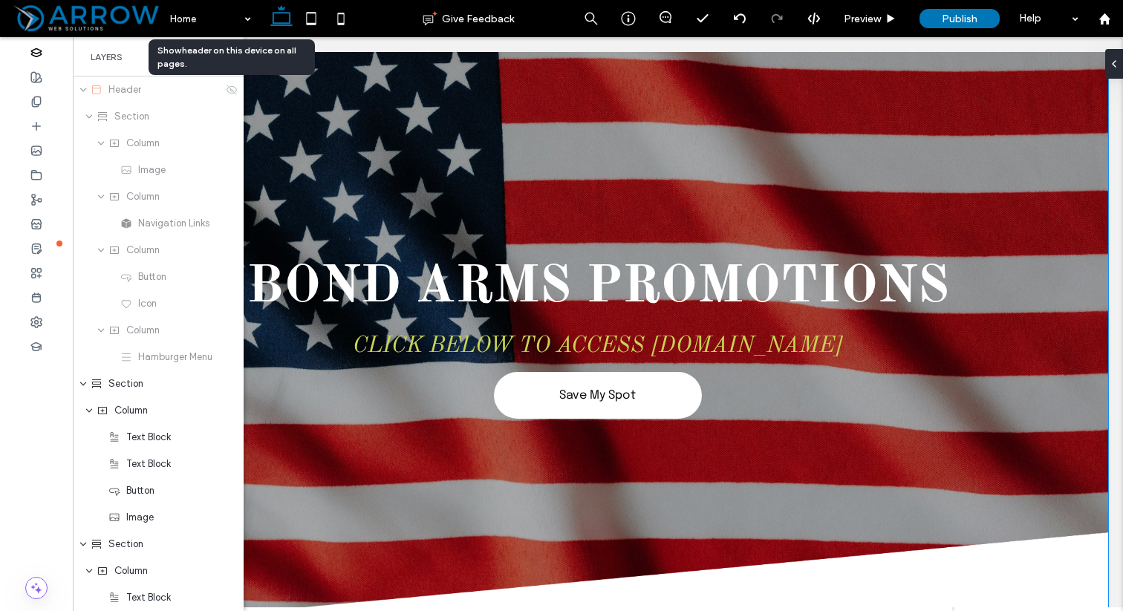
click at [613, 184] on div "BOND ARMS PROMOTIONS CLICK BELOW TO ACCESS [DOMAIN_NAME] Save My Spot" at bounding box center [598, 340] width 1020 height 576
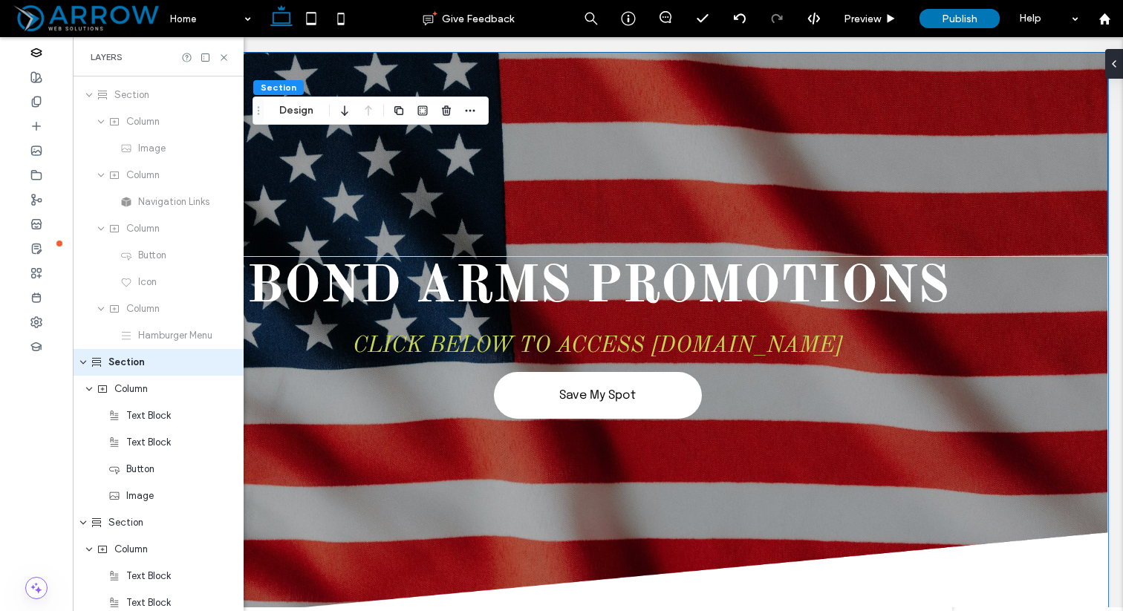
scroll to position [40, 0]
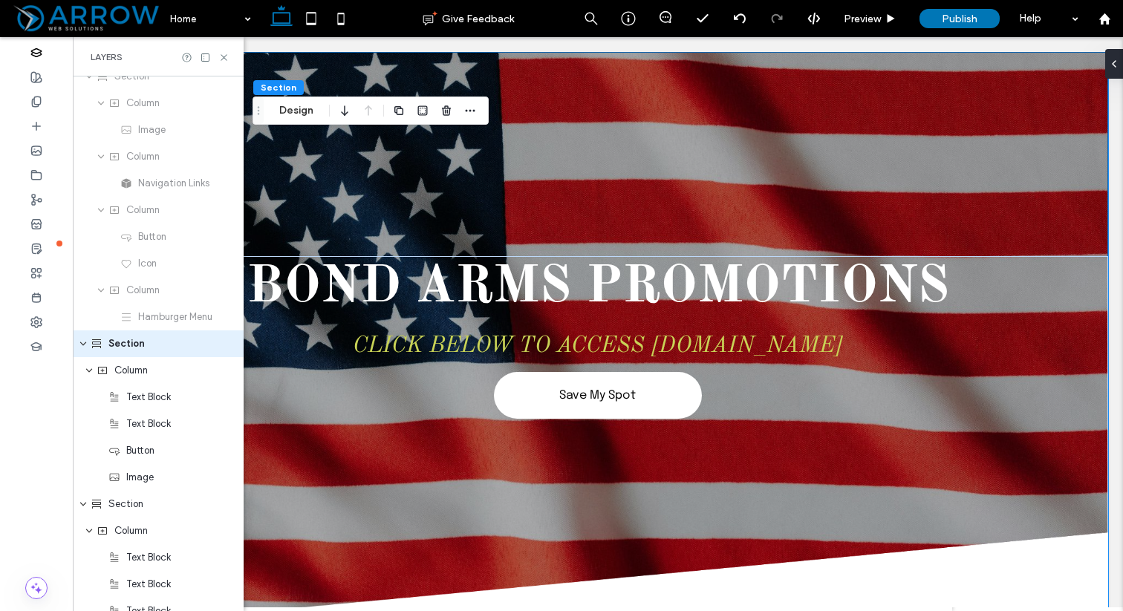
click at [374, 221] on div "BOND ARMS PROMOTIONS CLICK BELOW TO ACCESS [DOMAIN_NAME] Save My Spot" at bounding box center [598, 340] width 1020 height 576
click at [221, 56] on icon at bounding box center [223, 57] width 11 height 11
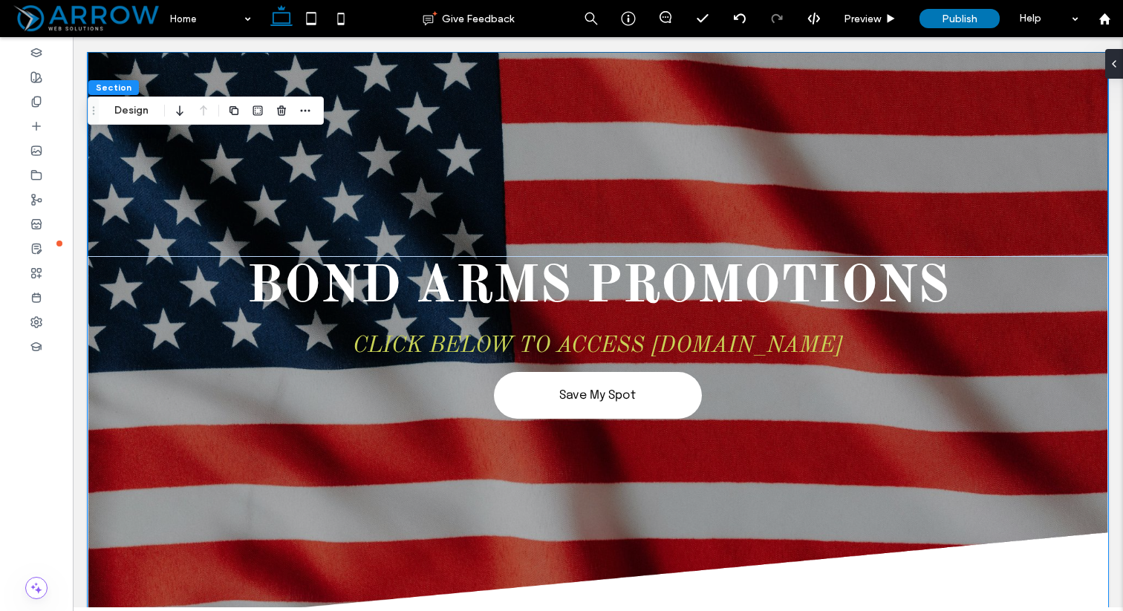
scroll to position [0, 0]
drag, startPoint x: 358, startPoint y: 256, endPoint x: 351, endPoint y: 176, distance: 80.6
click at [351, 176] on div "BOND ARMS PROMOTIONS CLICK BELOW TO ACCESS [DOMAIN_NAME] Save My Spot" at bounding box center [598, 340] width 1020 height 576
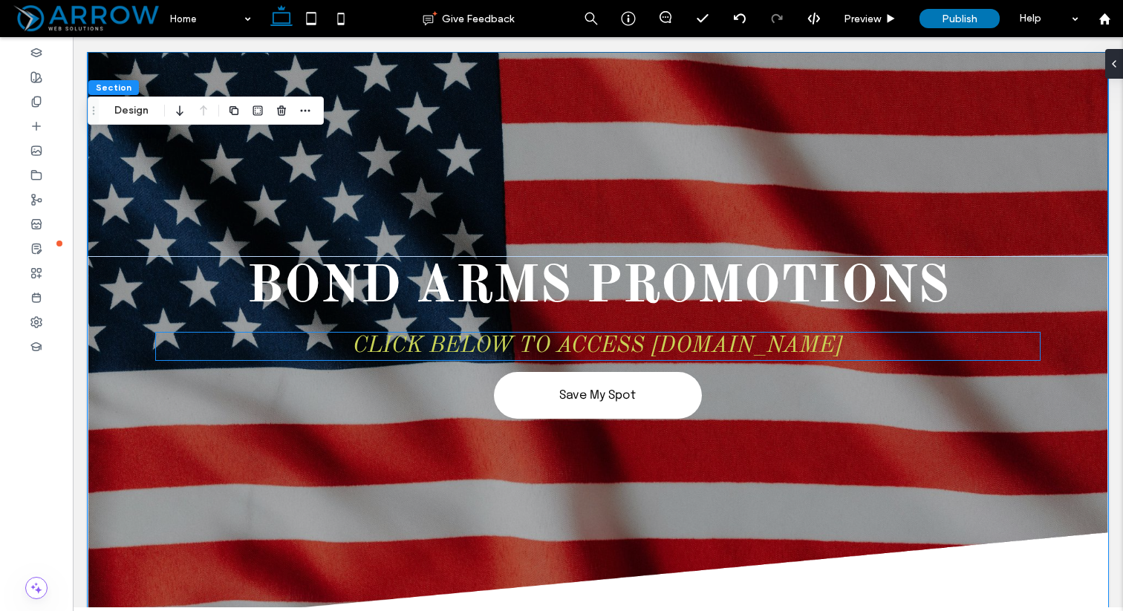
click at [697, 342] on span "CLICK BELOW TO ACCESS [DOMAIN_NAME]" at bounding box center [598, 346] width 490 height 22
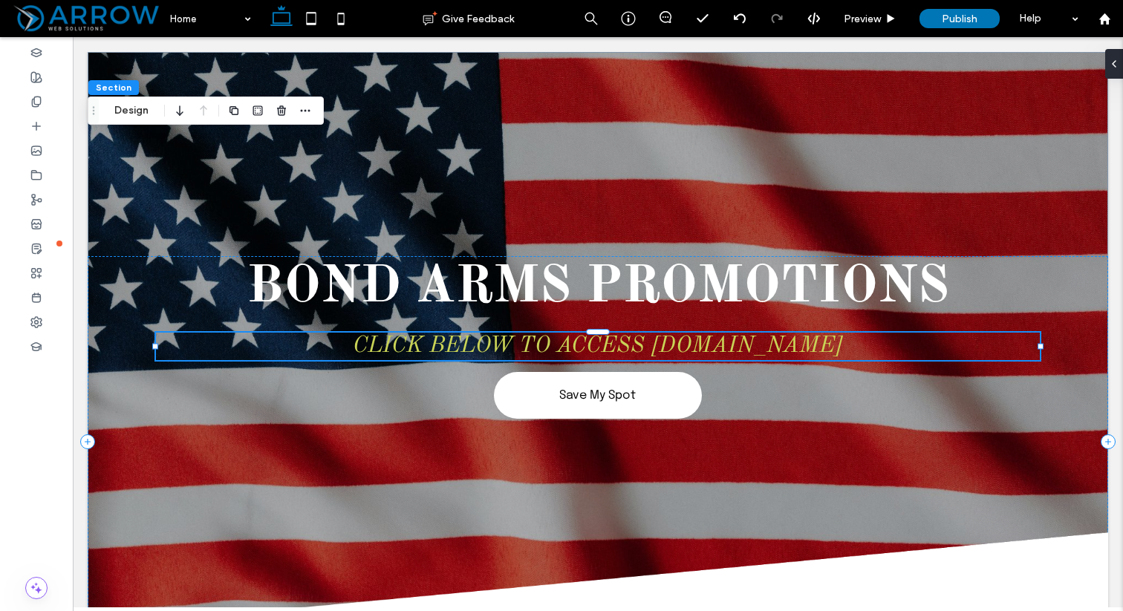
click at [697, 342] on div "CLICK BELOW TO ACCESS [DOMAIN_NAME]" at bounding box center [598, 346] width 884 height 27
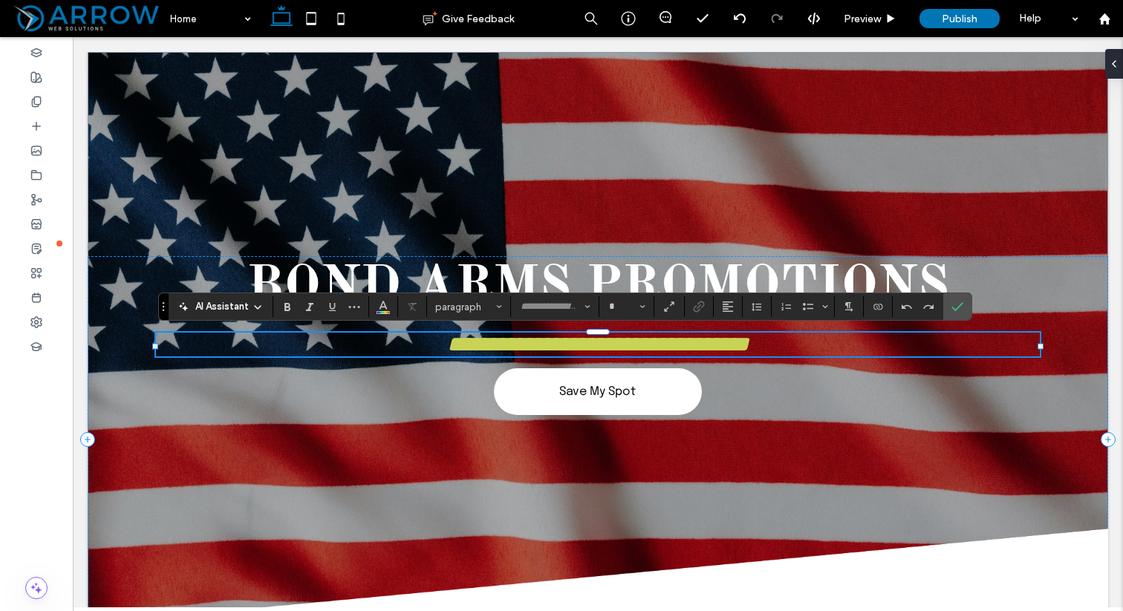
type input "**********"
type input "**"
click at [850, 338] on h3 "**********" at bounding box center [598, 345] width 884 height 24
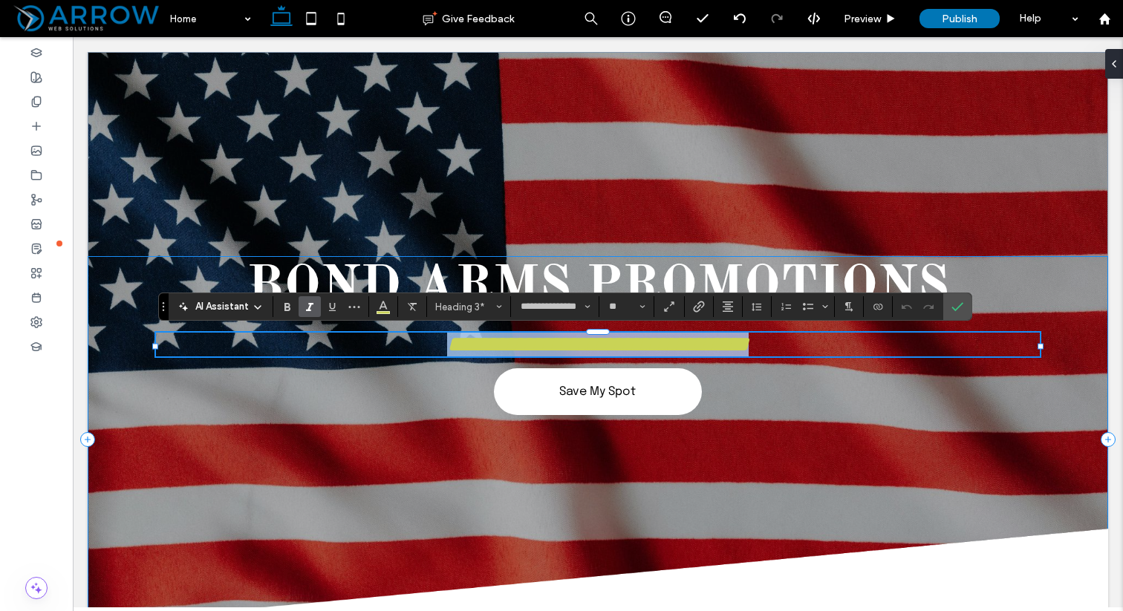
drag, startPoint x: 838, startPoint y: 340, endPoint x: 374, endPoint y: 329, distance: 464.3
click at [374, 329] on div "**********" at bounding box center [598, 440] width 1020 height 368
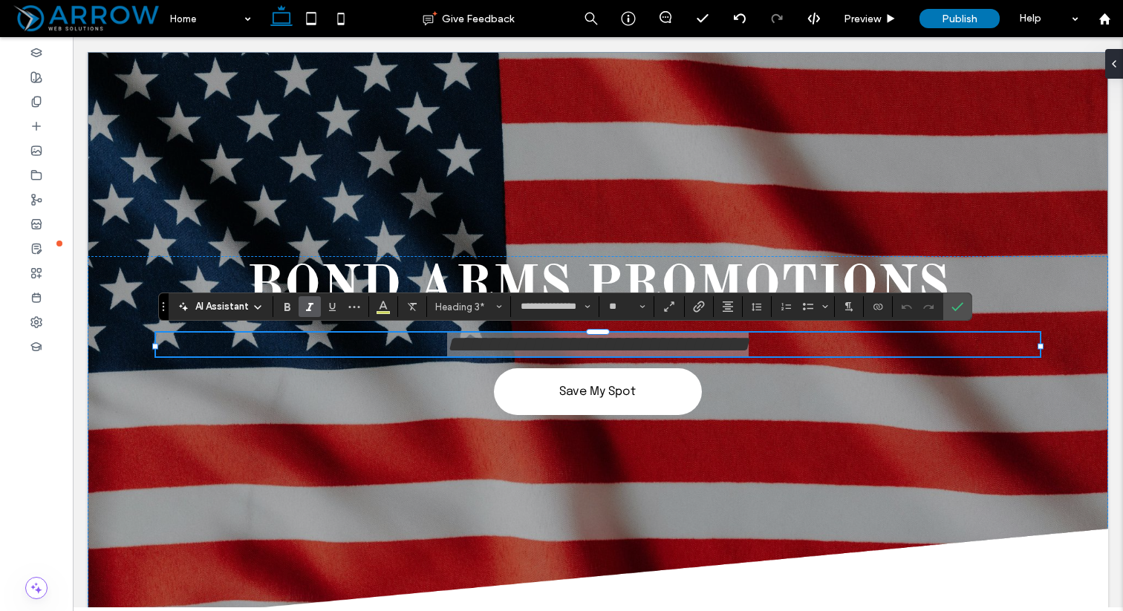
click at [73, 13] on span at bounding box center [86, 19] width 151 height 30
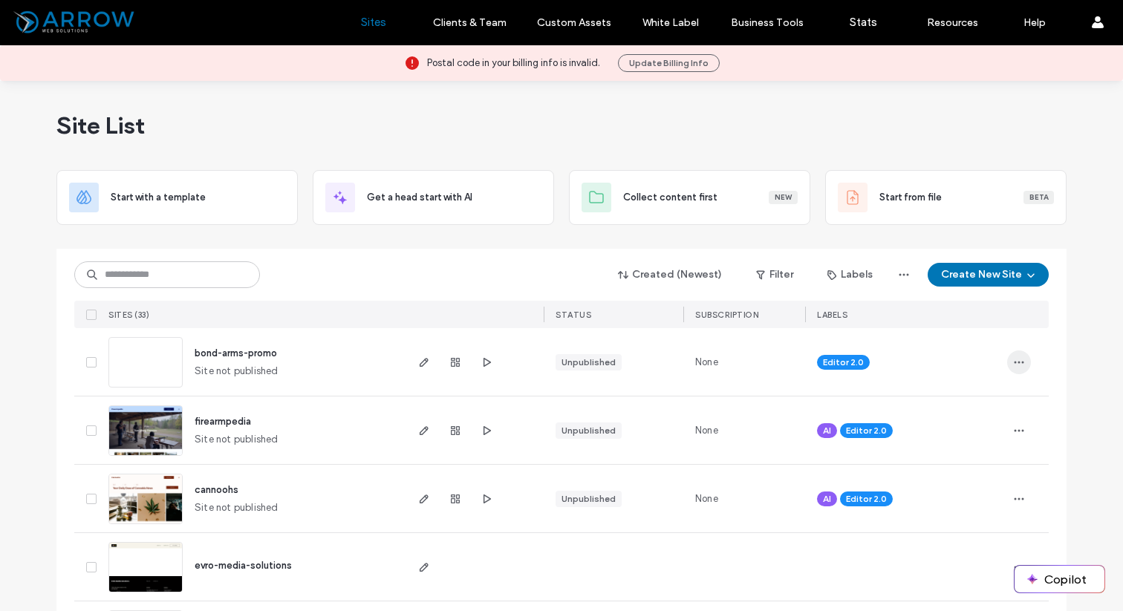
click at [1020, 362] on span "button" at bounding box center [1019, 363] width 24 height 24
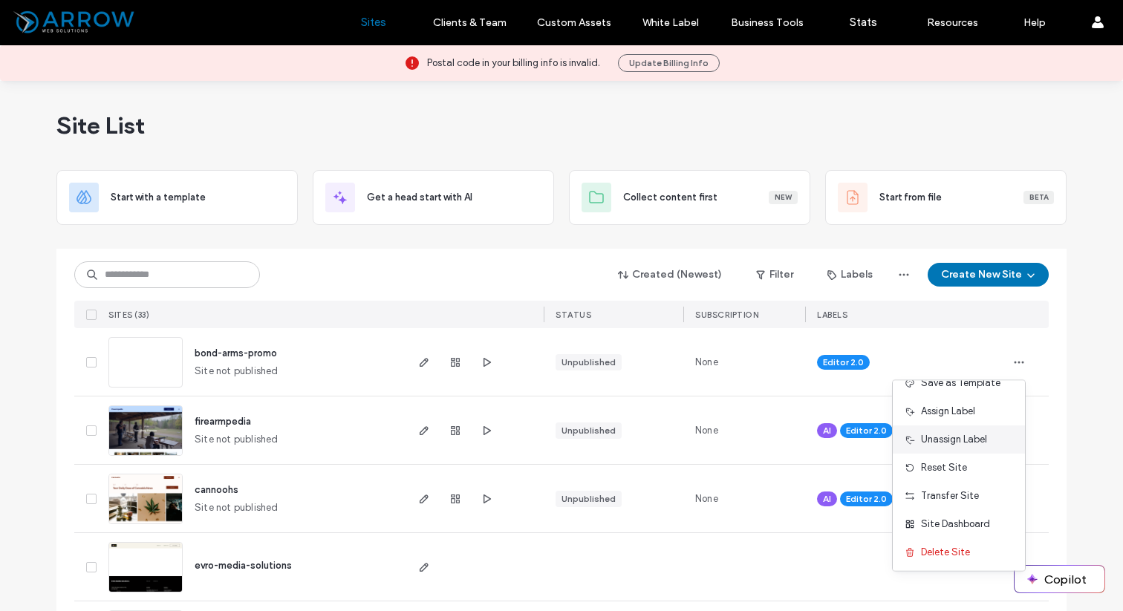
scroll to position [76, 0]
click at [942, 547] on span "Delete Site" at bounding box center [945, 551] width 49 height 15
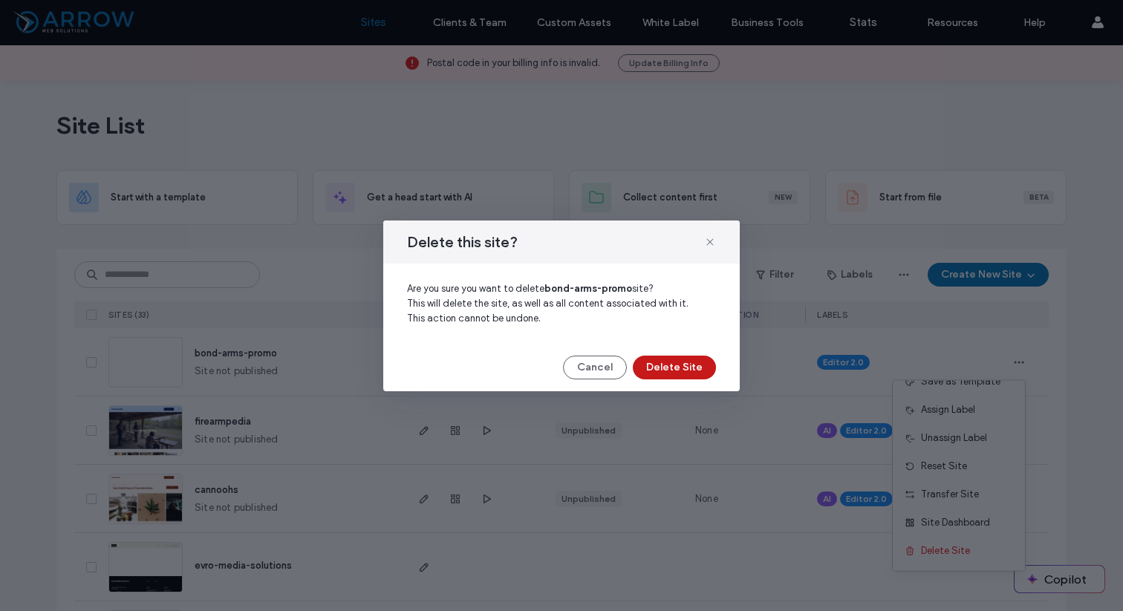
click at [696, 365] on button "Delete Site" at bounding box center [674, 368] width 83 height 24
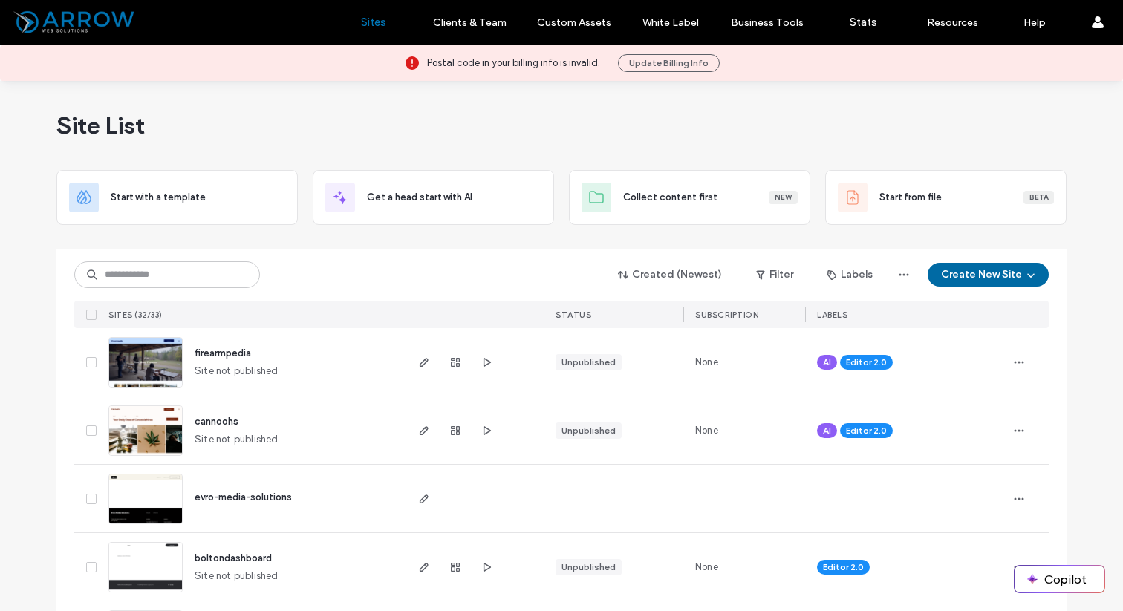
click at [1034, 273] on button "Create New Site" at bounding box center [988, 275] width 121 height 24
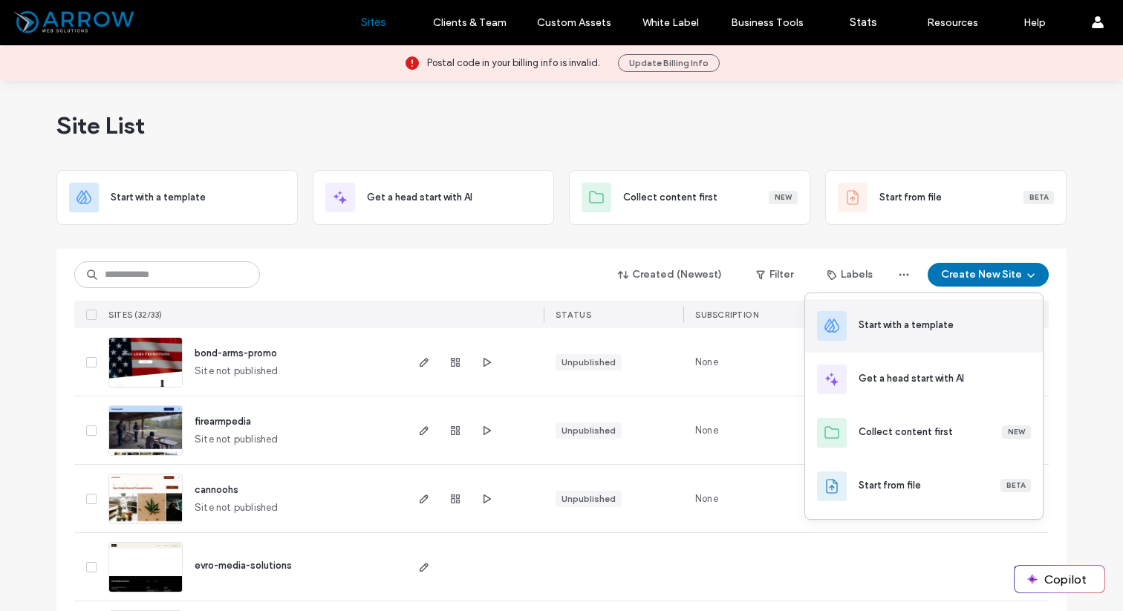
click at [880, 326] on div "Start with a template" at bounding box center [906, 325] width 95 height 15
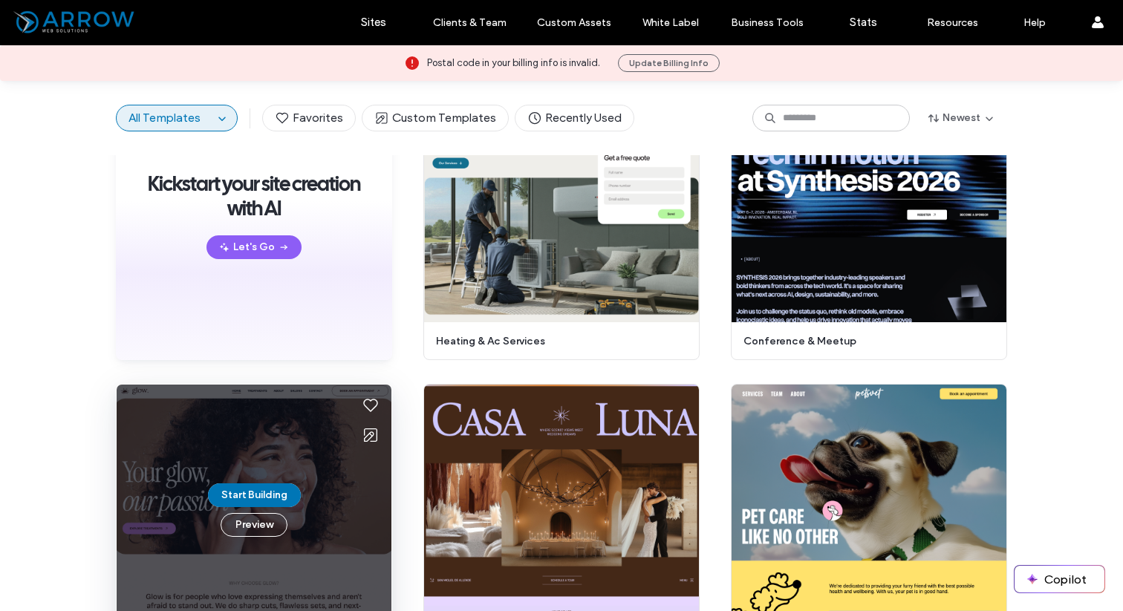
scroll to position [193, 0]
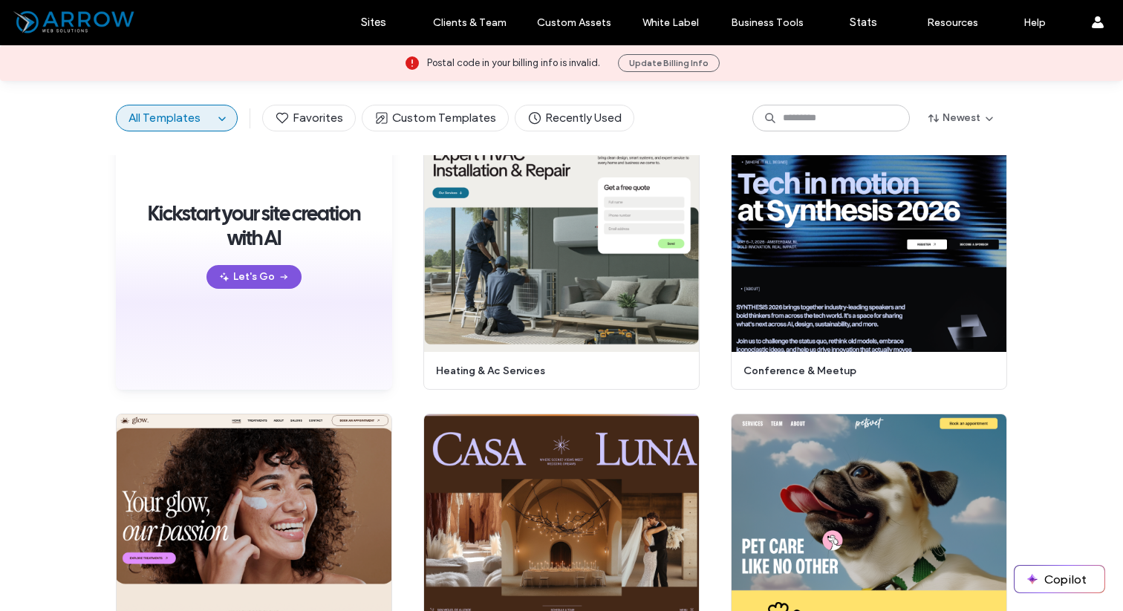
click at [258, 272] on button "Let's Go" at bounding box center [253, 277] width 95 height 24
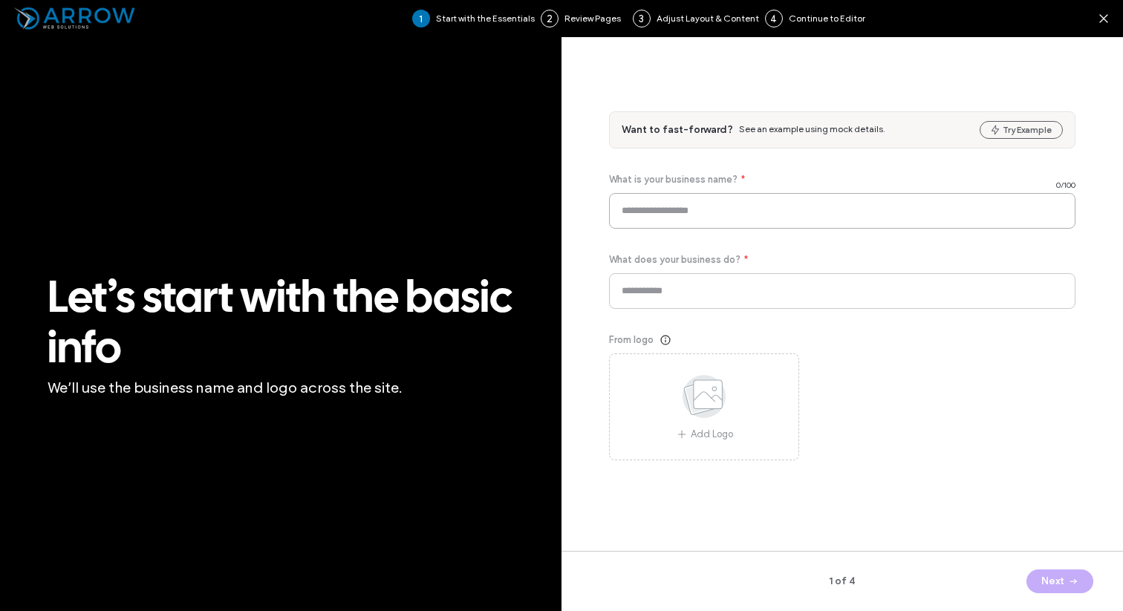
click at [697, 214] on input at bounding box center [842, 211] width 466 height 36
type input "*********"
click at [655, 273] on input at bounding box center [842, 291] width 466 height 36
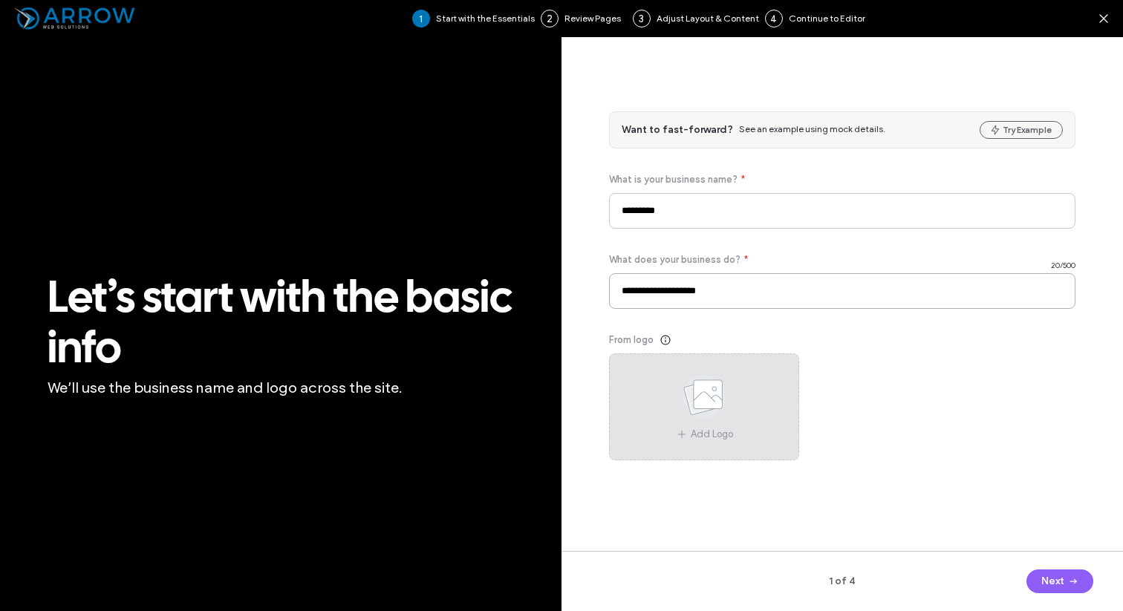
type input "**********"
click at [750, 420] on div "Add Logo" at bounding box center [704, 407] width 190 height 107
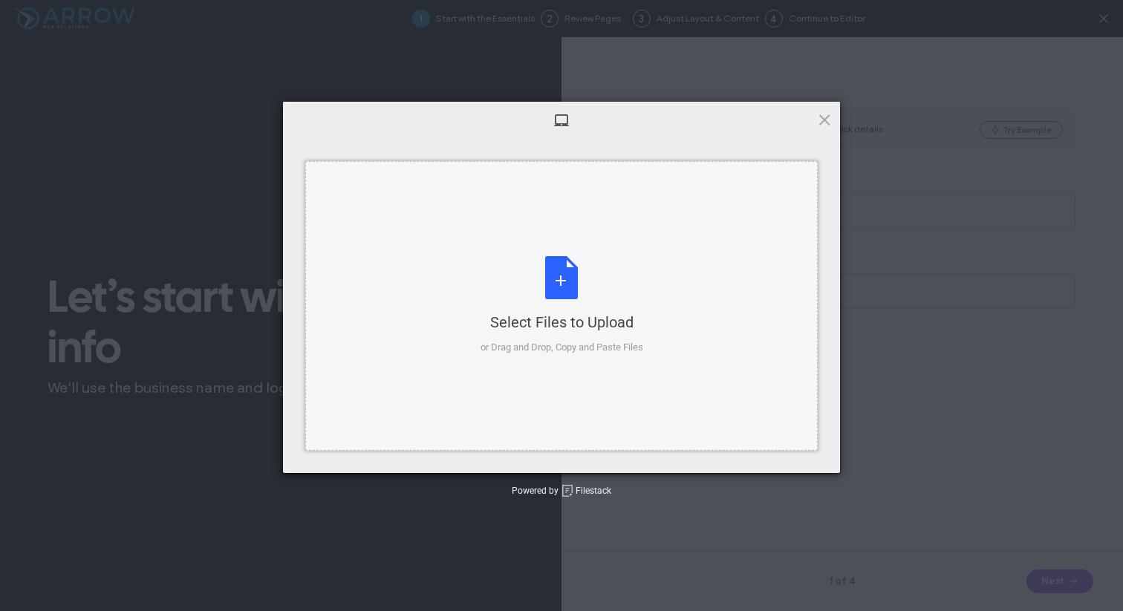
click at [567, 312] on div "Select Files to Upload" at bounding box center [562, 322] width 163 height 21
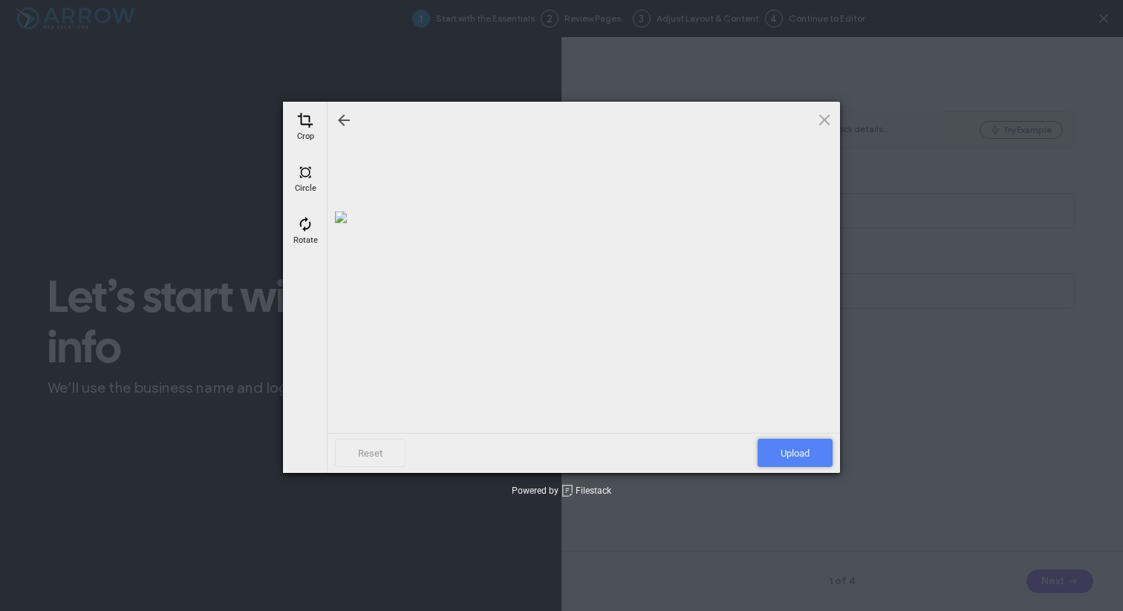
click at [807, 453] on span "Upload" at bounding box center [795, 453] width 75 height 28
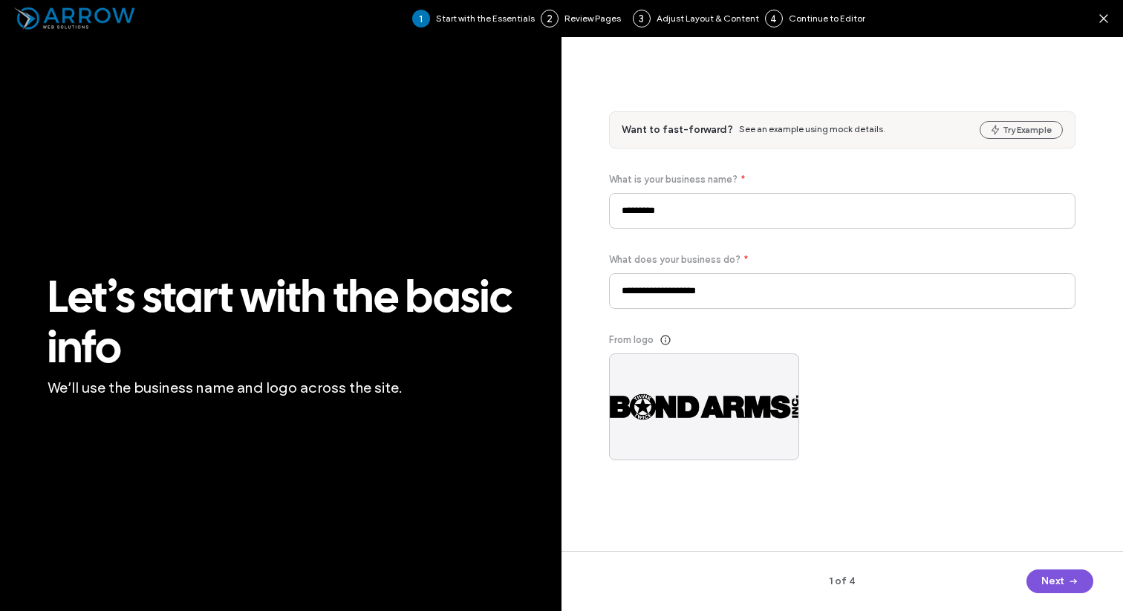
click at [1061, 576] on button "Next" at bounding box center [1059, 582] width 67 height 24
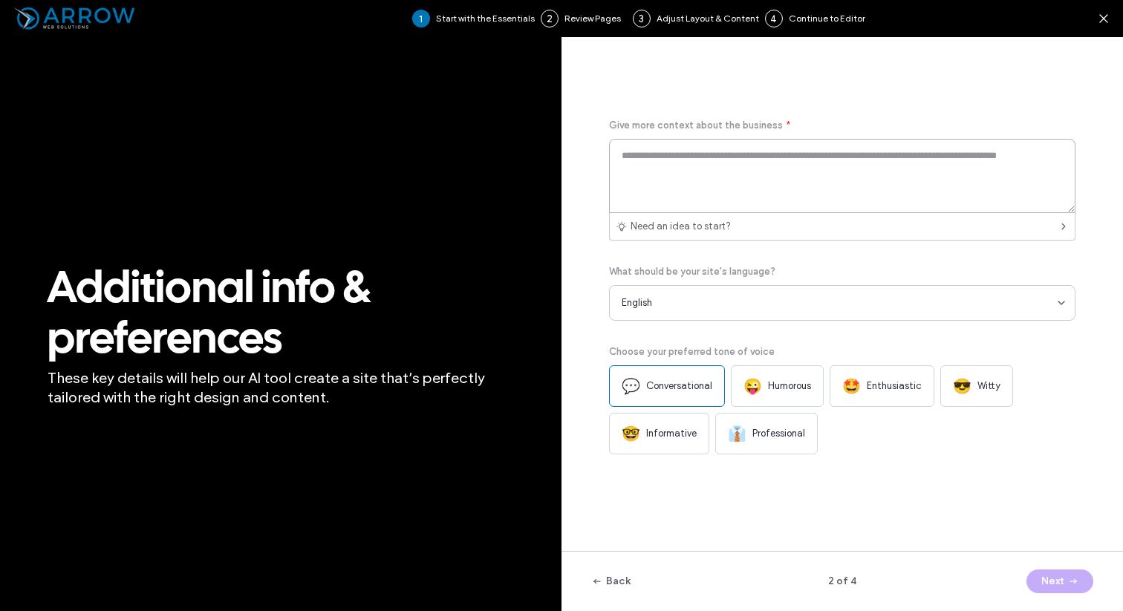
click at [726, 168] on textarea at bounding box center [842, 176] width 466 height 74
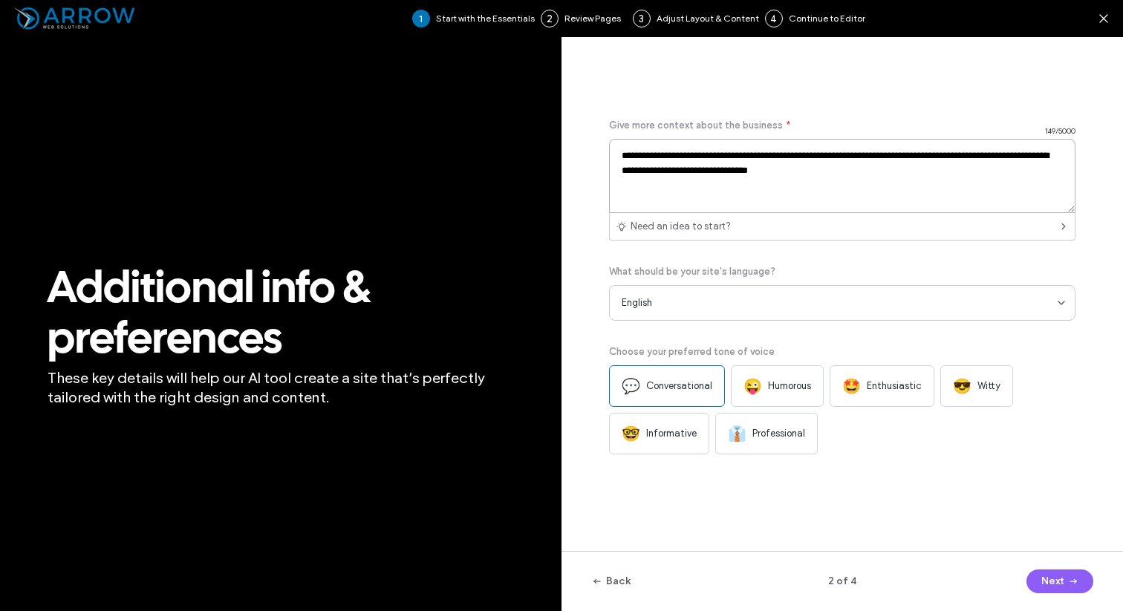
type textarea "**********"
click at [678, 431] on span "Informative" at bounding box center [671, 433] width 51 height 15
click at [1058, 583] on button "Next" at bounding box center [1059, 582] width 67 height 24
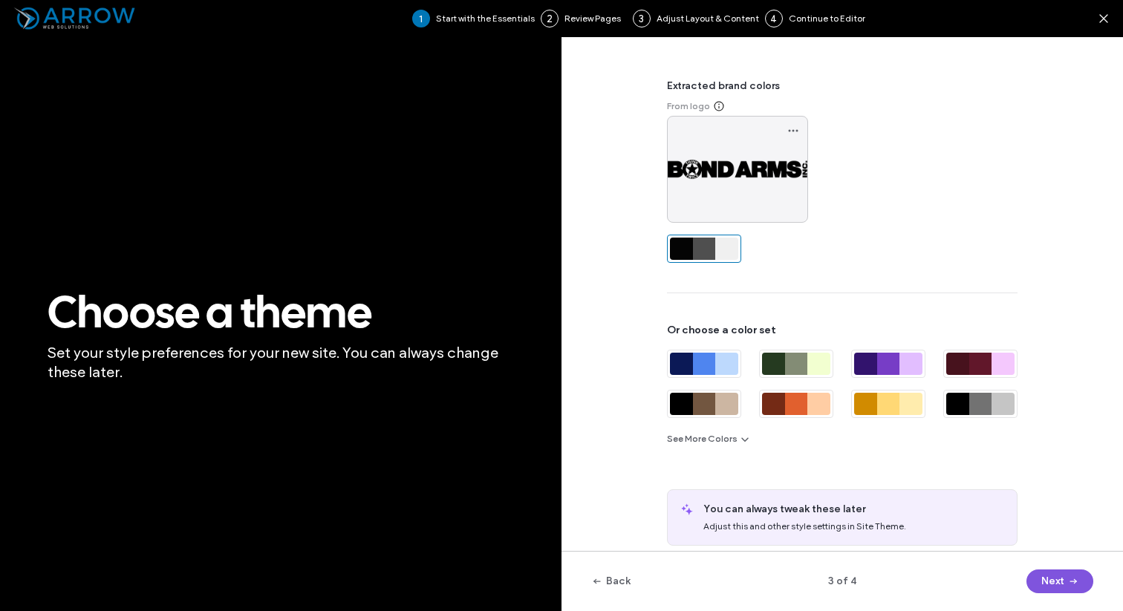
click at [1059, 579] on button "Next" at bounding box center [1059, 582] width 67 height 24
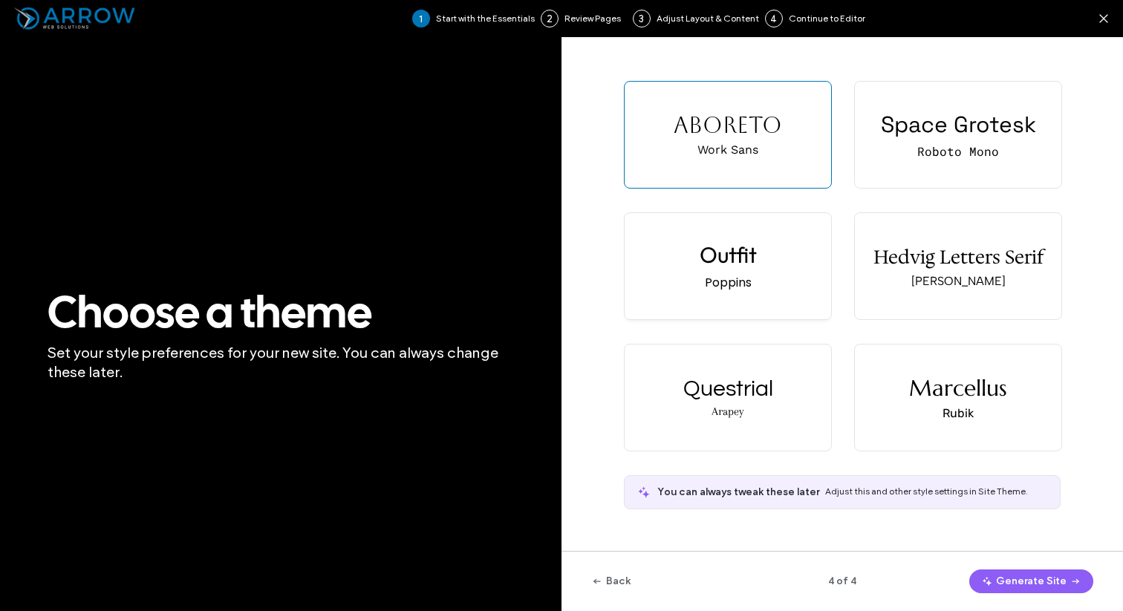
click at [741, 253] on div "Outfit" at bounding box center [728, 255] width 57 height 28
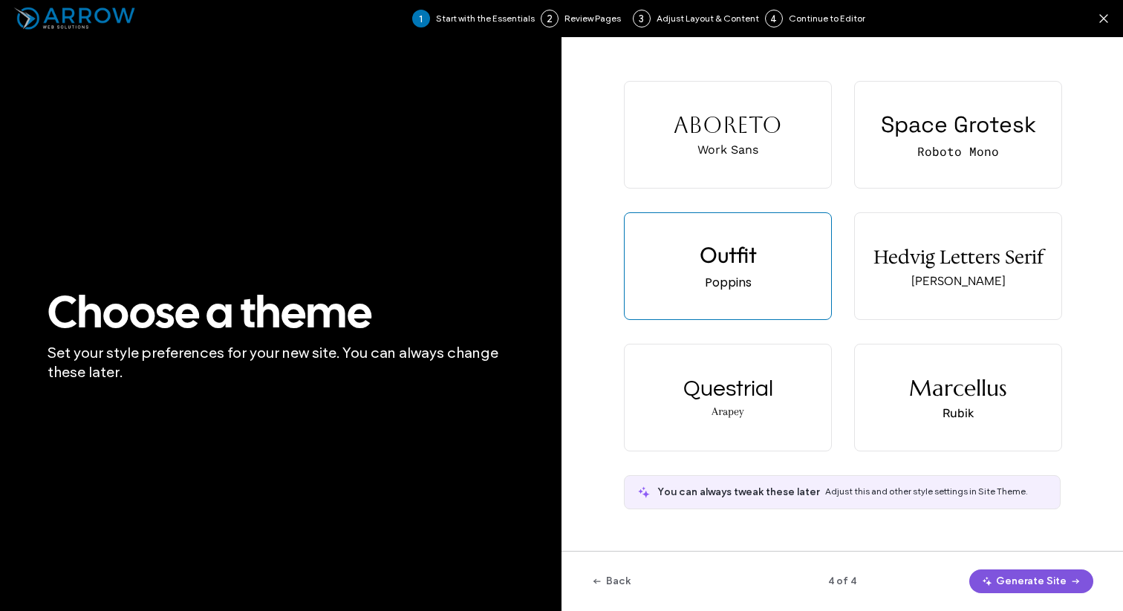
click at [1009, 578] on button "Generate Site" at bounding box center [1031, 582] width 124 height 24
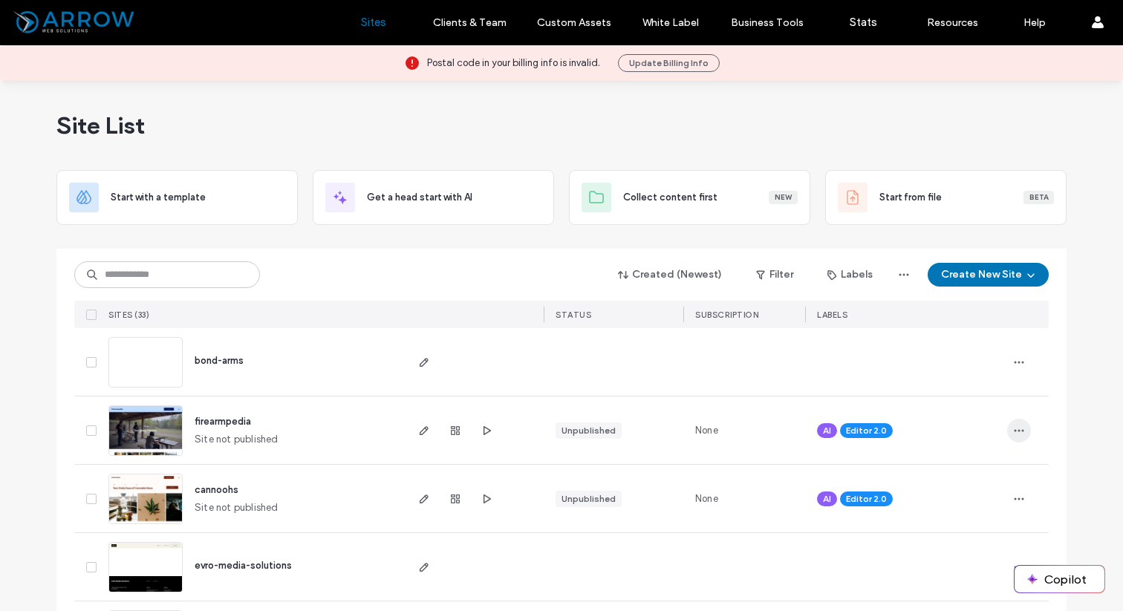
click at [1013, 429] on icon "button" at bounding box center [1019, 431] width 12 height 12
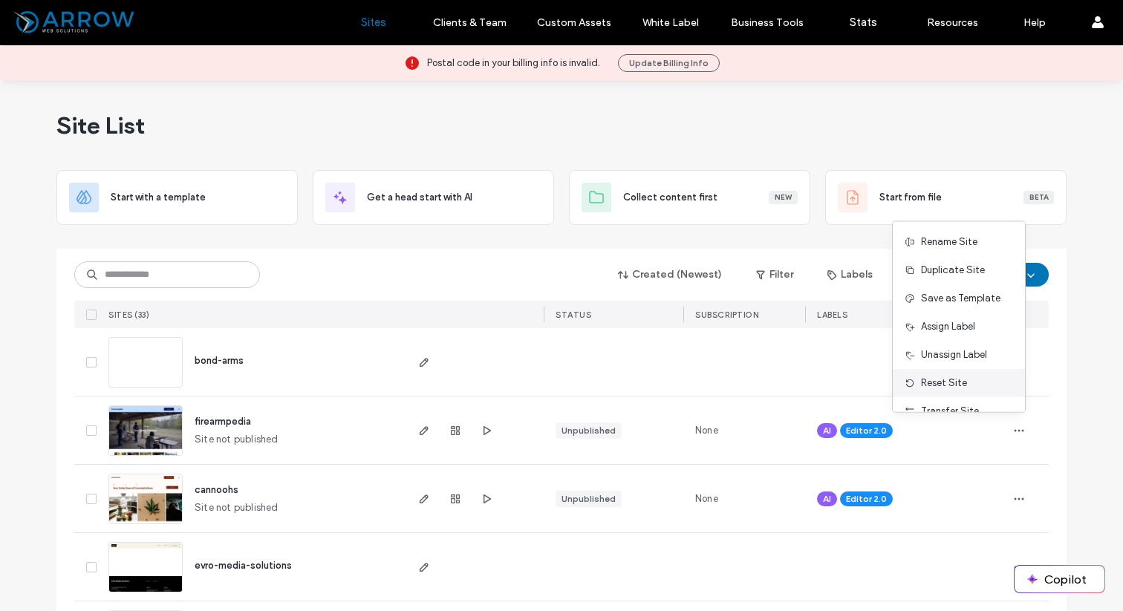
scroll to position [76, 0]
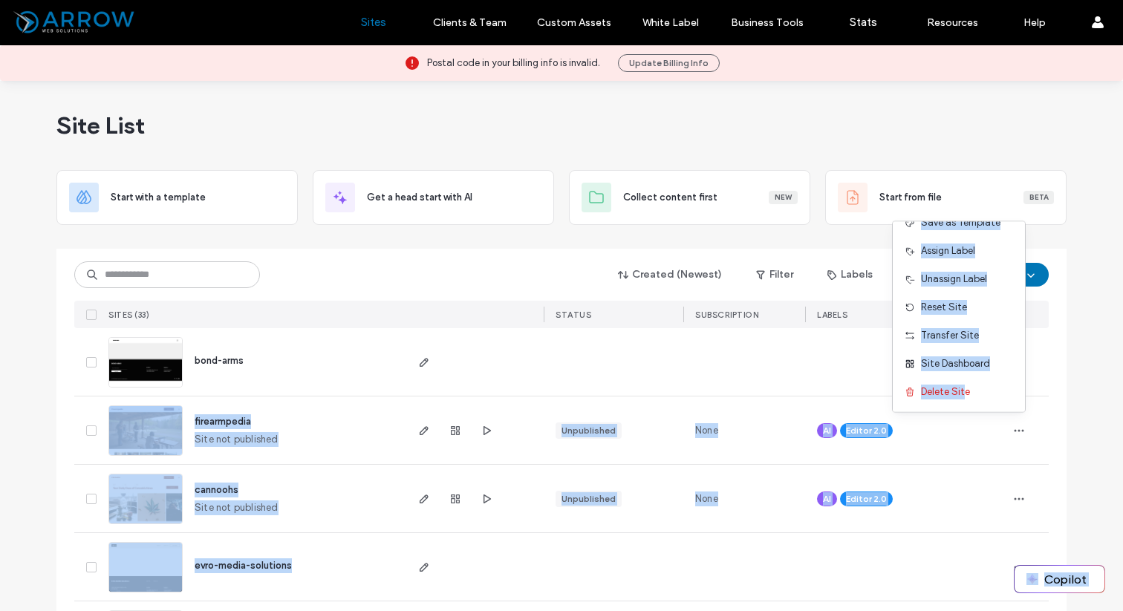
drag, startPoint x: 963, startPoint y: 394, endPoint x: 1057, endPoint y: 366, distance: 97.5
click at [1057, 366] on body ".wqwq-1{fill:#231f20;} .cls-1q, .cls-2q { fill-rule: evenodd; } .cls-2q { fill:…" at bounding box center [561, 305] width 1123 height 611
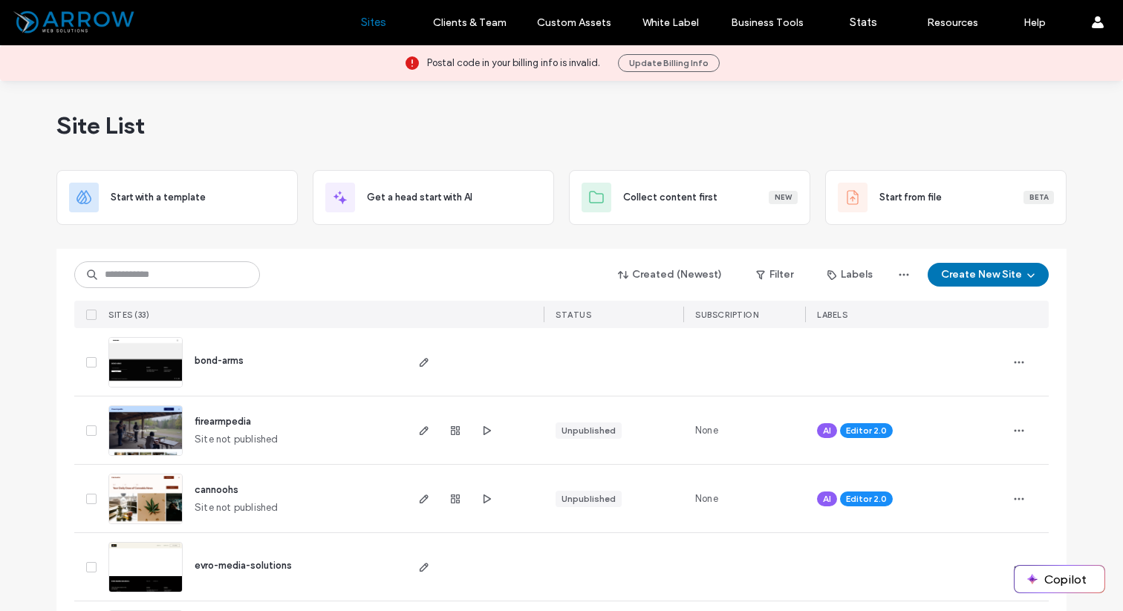
click at [1014, 359] on icon "button" at bounding box center [1019, 362] width 12 height 12
click at [983, 403] on div "Delete Site" at bounding box center [959, 401] width 132 height 28
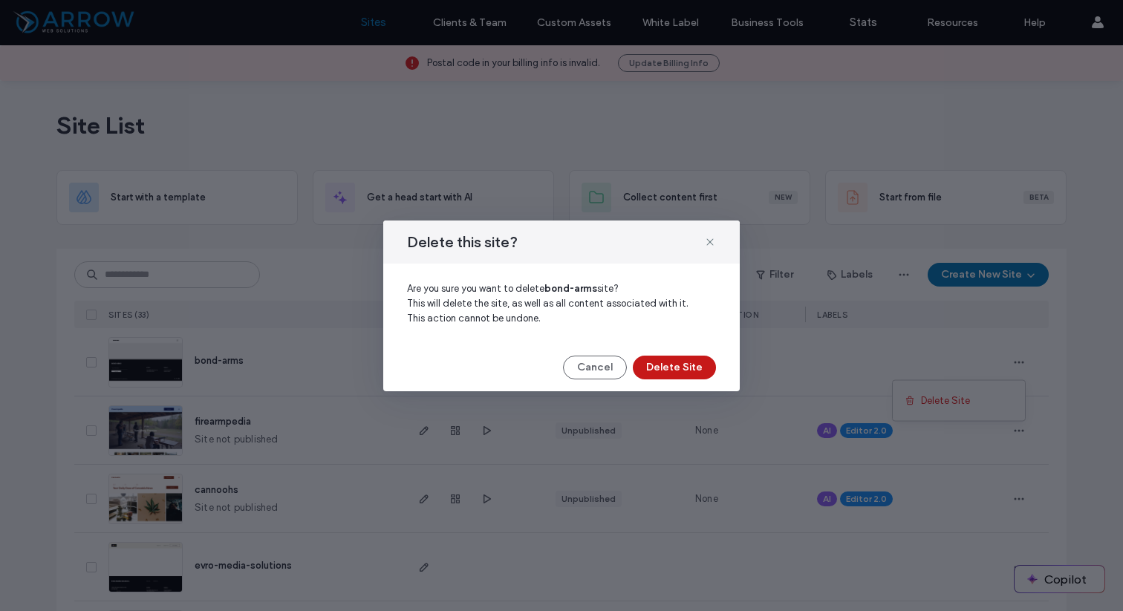
click at [701, 364] on button "Delete Site" at bounding box center [674, 368] width 83 height 24
